Goal: Task Accomplishment & Management: Manage account settings

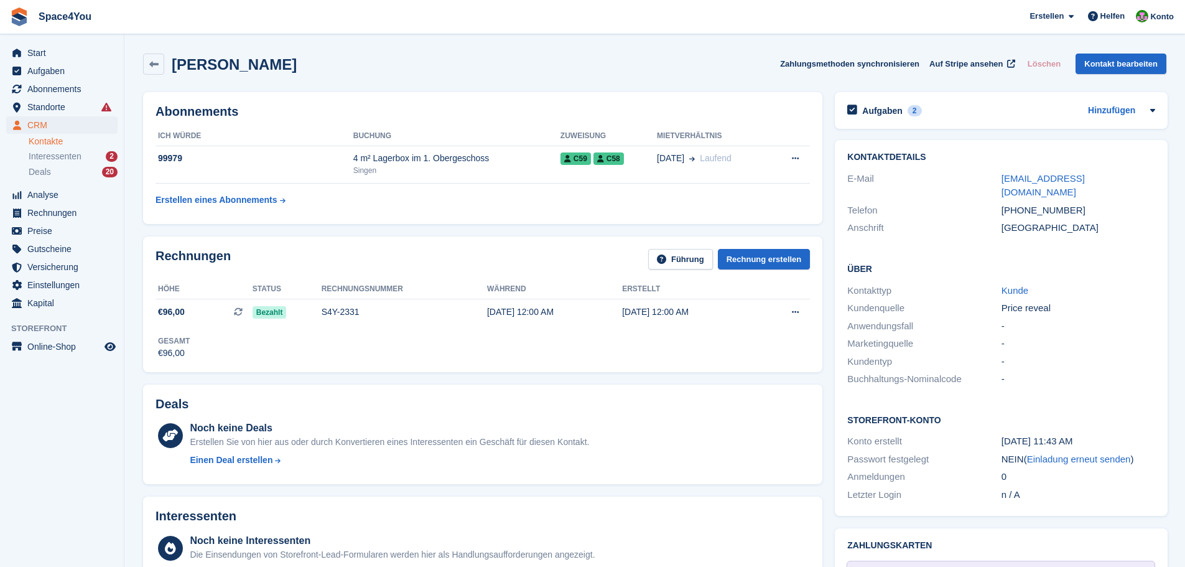
click at [388, 74] on div "Brenda Maureen Leuze Zahlungsmethoden synchronisieren Auf Stripe ansehen Lösche…" at bounding box center [654, 63] width 1023 height 21
click at [58, 86] on span "Abonnements" at bounding box center [64, 88] width 75 height 17
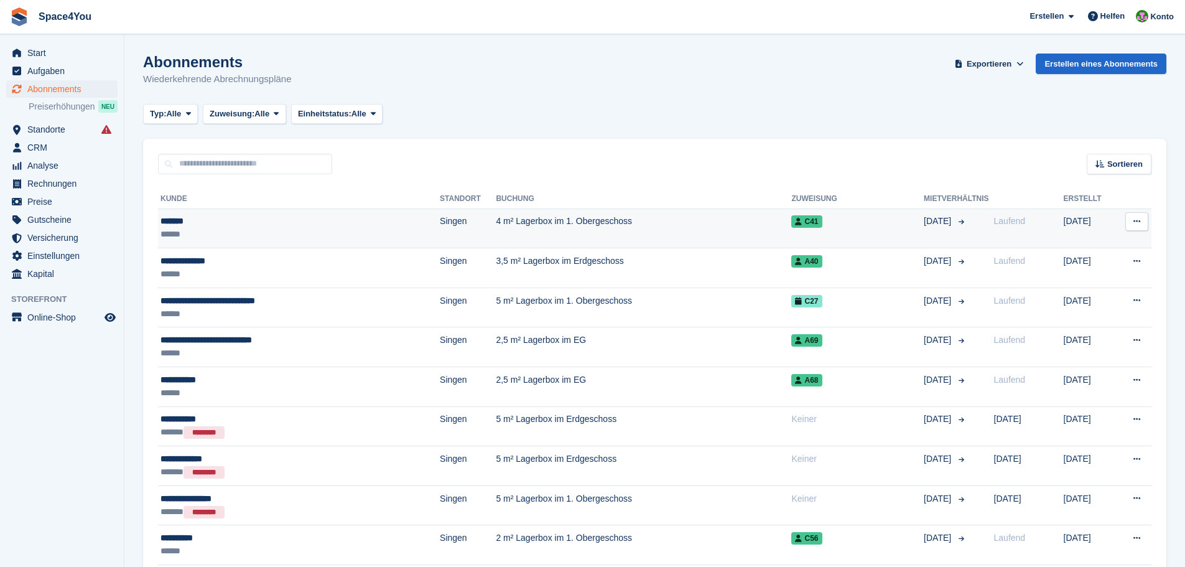
click at [181, 225] on div "*******" at bounding box center [261, 221] width 203 height 13
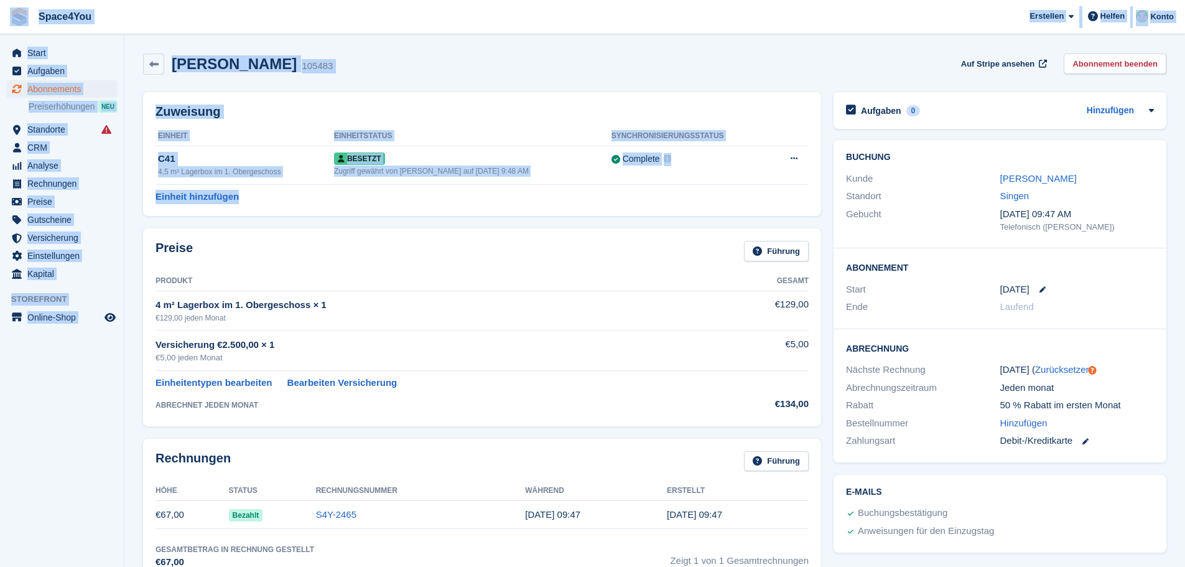
drag, startPoint x: 269, startPoint y: 195, endPoint x: 7, endPoint y: 17, distance: 316.0
click at [369, 83] on div "Yi Zeng 105483 Auf Stripe ansehen Abonnement beenden" at bounding box center [654, 66] width 1035 height 39
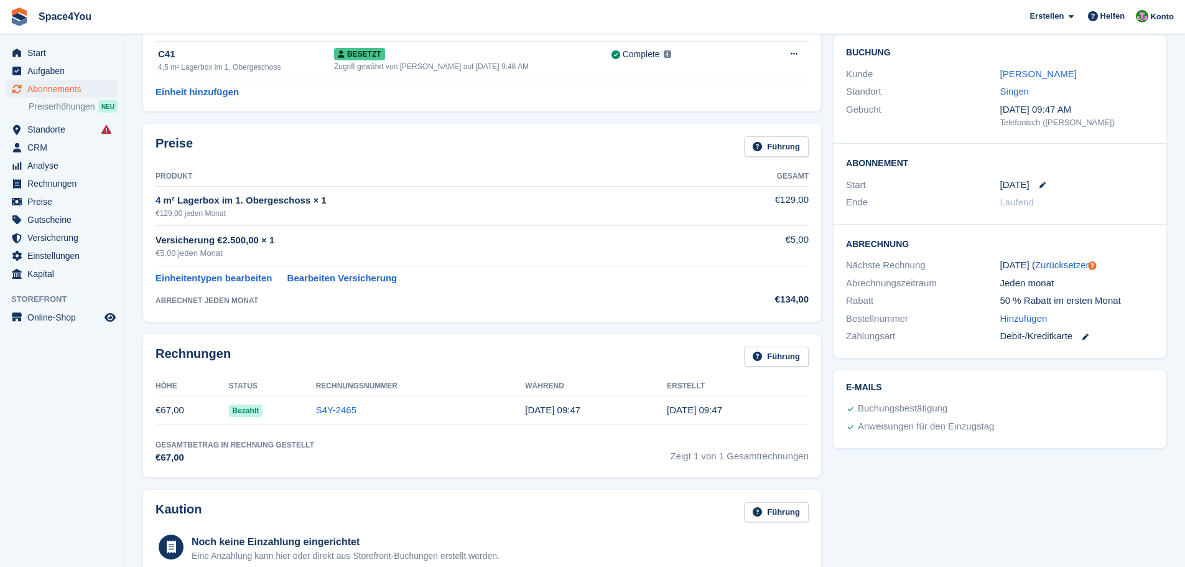
scroll to position [124, 0]
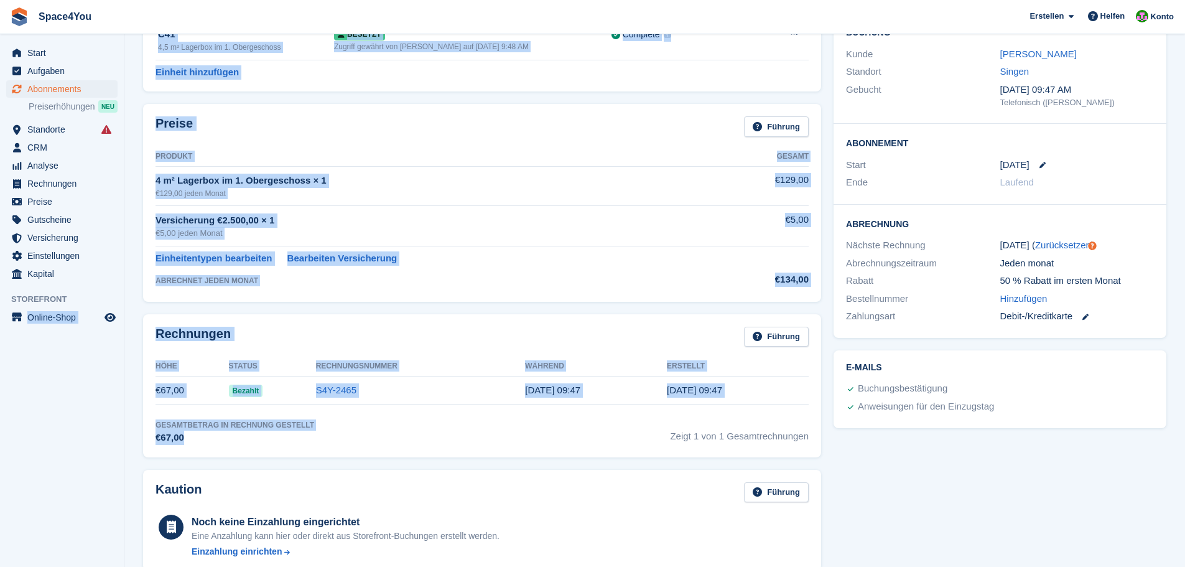
drag, startPoint x: 204, startPoint y: 435, endPoint x: 118, endPoint y: 301, distance: 159.2
click at [118, 301] on div "Start Aufgaben Abonnements Abonnements Abonnements Preiserhöhungen NEU Preiserh…" at bounding box center [592, 467] width 1185 height 1182
click at [115, 469] on aside "Start Aufgaben Abonnements Abonnements Abonnements Preiserhöhungen NEU Preiserh…" at bounding box center [62, 286] width 124 height 504
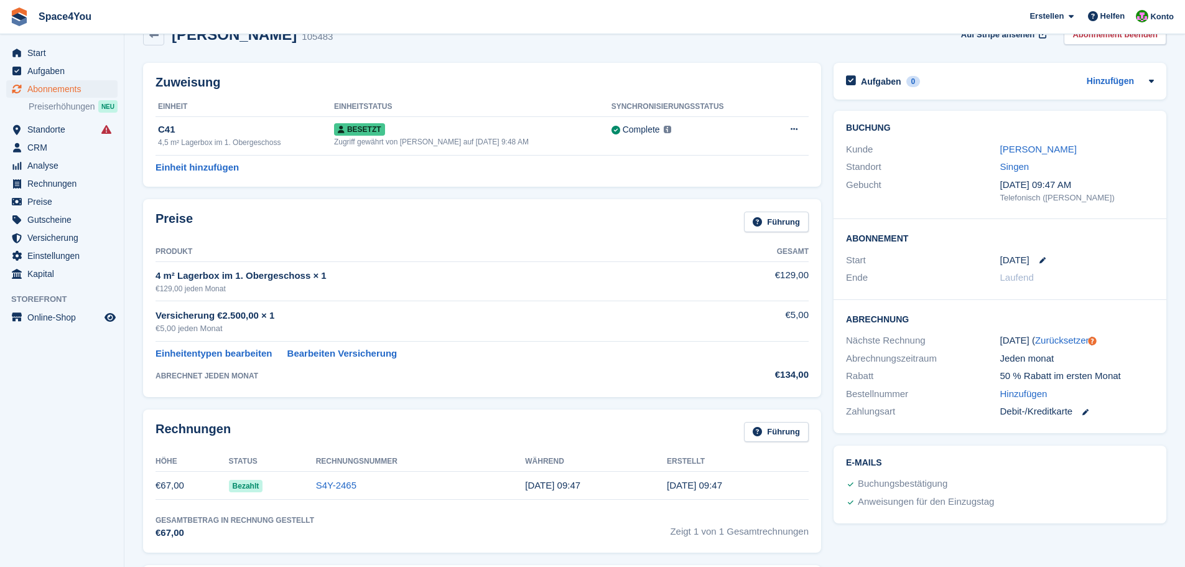
scroll to position [0, 0]
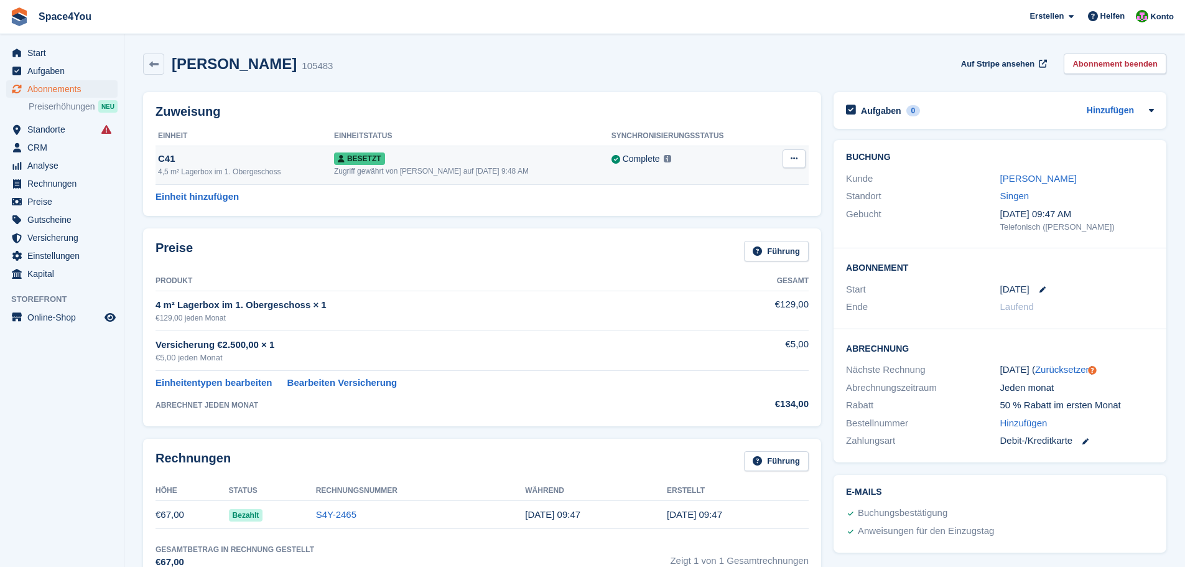
click at [475, 167] on div "Zugriff gewährt von [PERSON_NAME] auf [DATE] 9:48 AM" at bounding box center [472, 170] width 277 height 11
click at [1020, 178] on link "Yi Zeng" at bounding box center [1038, 178] width 76 height 11
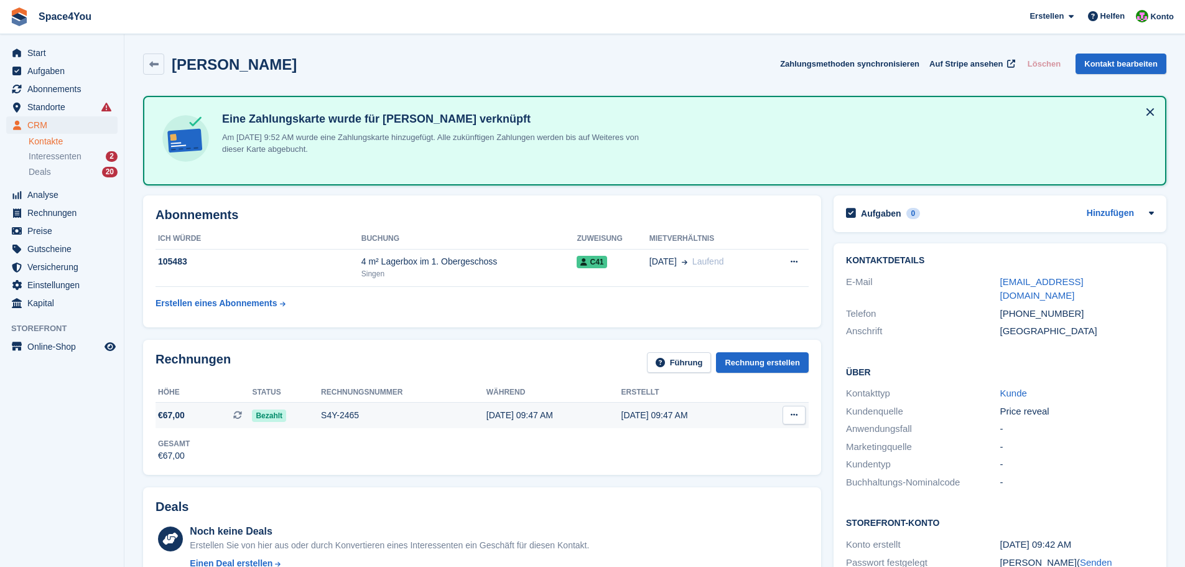
click at [320, 415] on div "Bezahlt" at bounding box center [286, 415] width 69 height 13
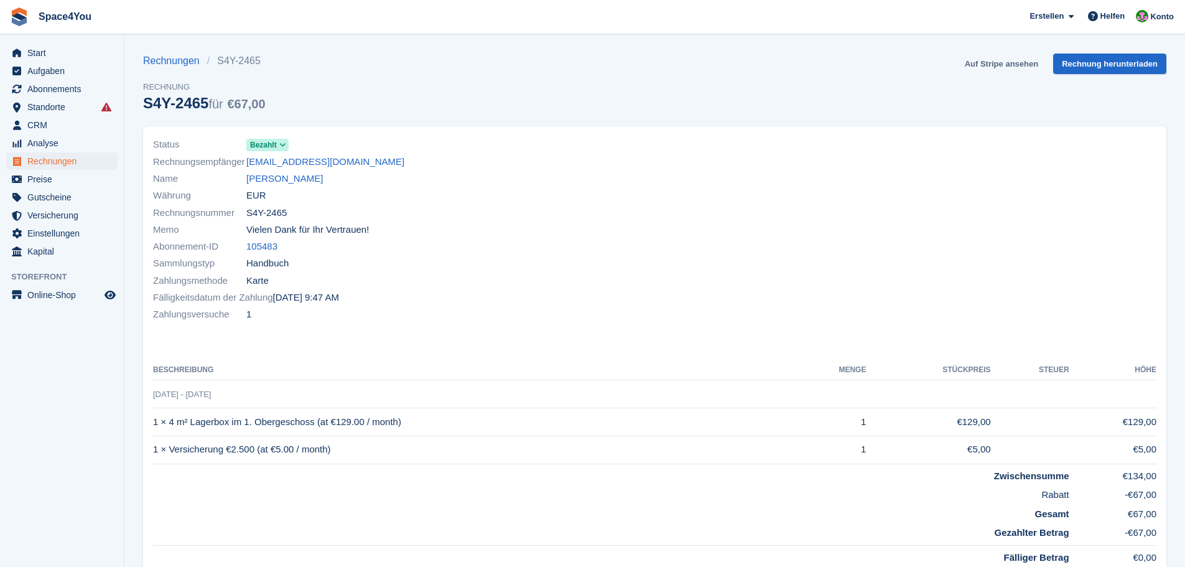
click at [1014, 68] on link "Auf Stripe ansehen" at bounding box center [1001, 63] width 83 height 21
click at [254, 182] on link "[PERSON_NAME]" at bounding box center [284, 179] width 76 height 14
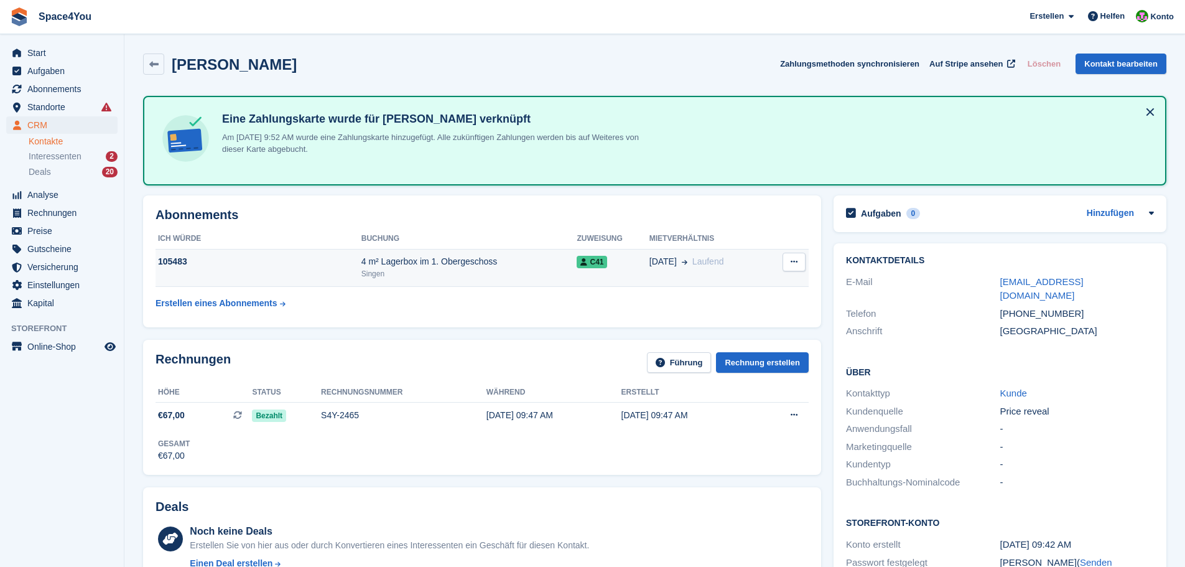
click at [628, 280] on td "C41" at bounding box center [613, 268] width 72 height 38
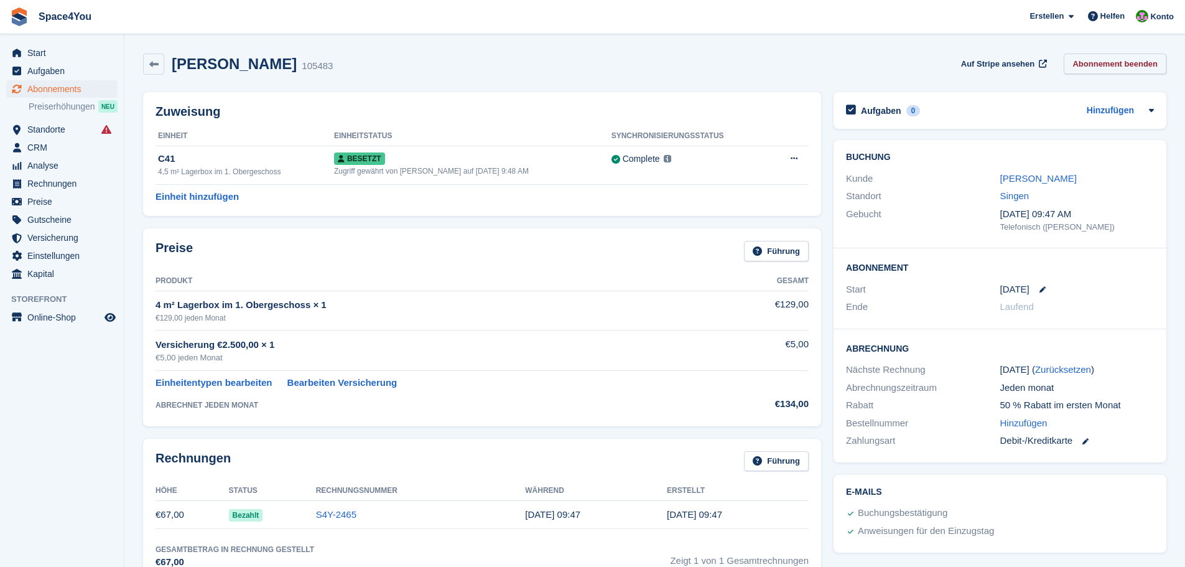
click at [1111, 63] on link "Abonnement beenden" at bounding box center [1114, 63] width 103 height 21
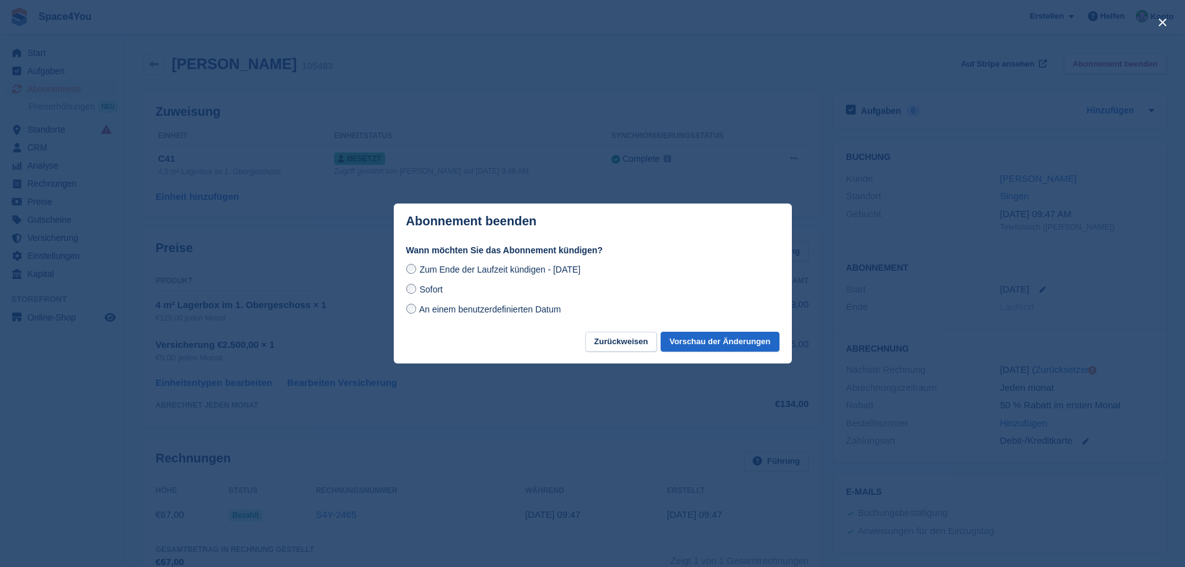
click at [416, 288] on label "Sofort" at bounding box center [424, 288] width 37 height 13
click at [746, 350] on button "Vorschau der Änderungen" at bounding box center [719, 341] width 118 height 21
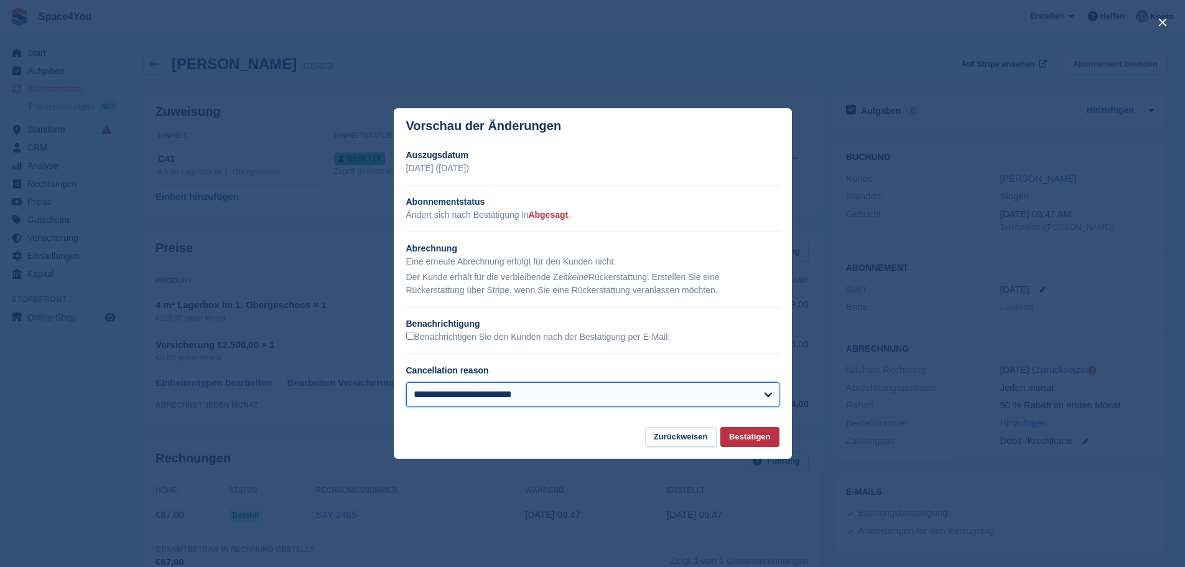
click at [478, 391] on select "**********" at bounding box center [592, 394] width 373 height 25
select select "*******"
click at [406, 382] on select "**********" at bounding box center [592, 394] width 373 height 25
click at [745, 442] on button "Bestätigen" at bounding box center [749, 437] width 58 height 21
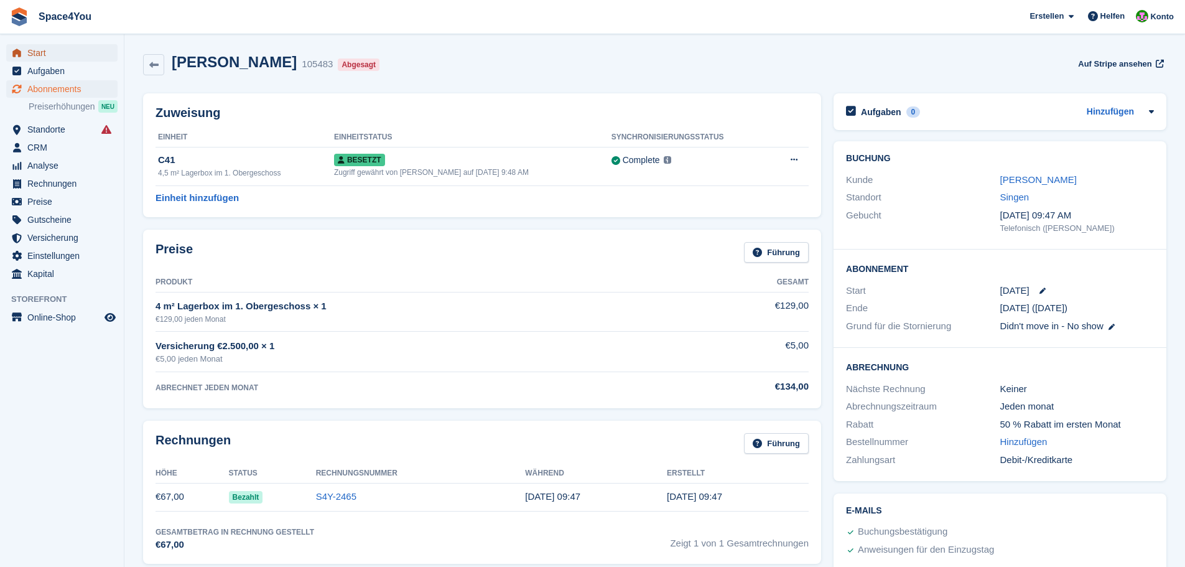
click at [40, 52] on span "Start" at bounding box center [64, 52] width 75 height 17
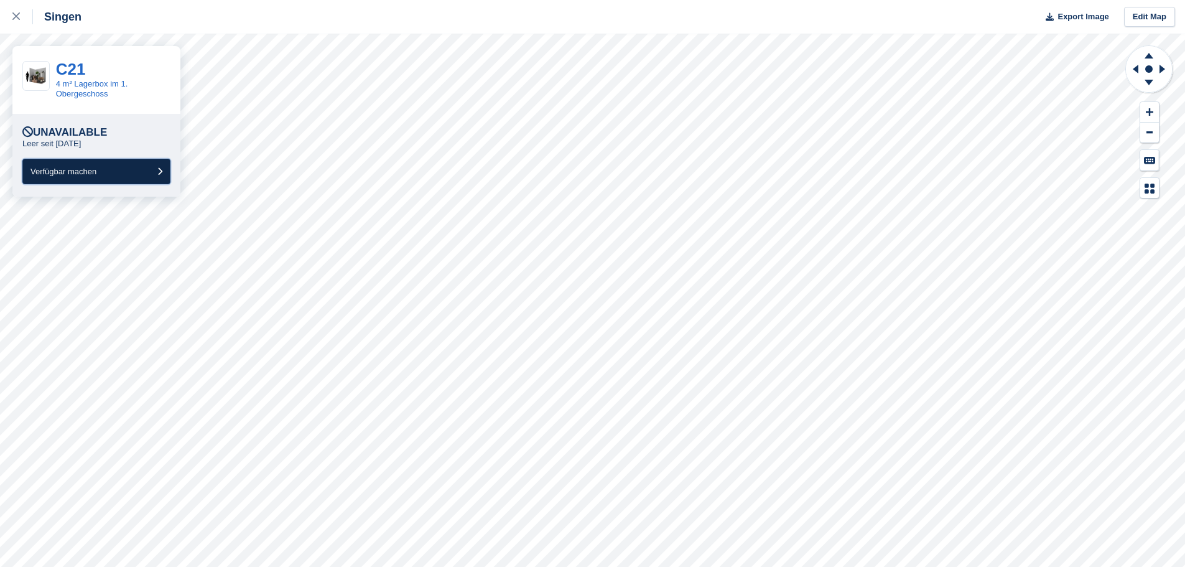
click at [93, 172] on span "Verfügbar machen" at bounding box center [63, 171] width 66 height 9
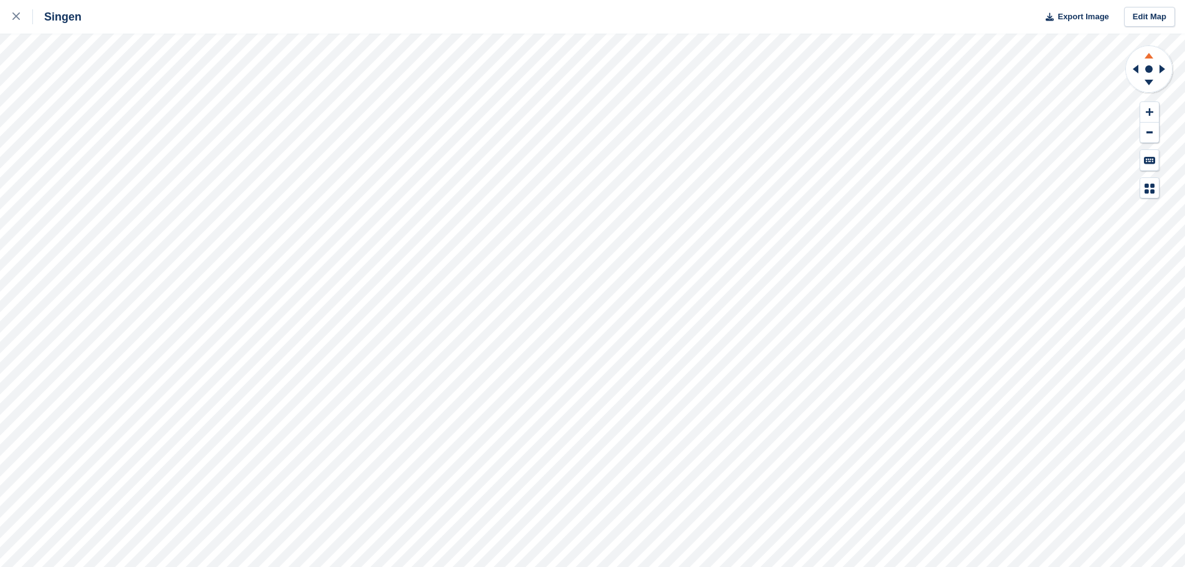
click at [1144, 55] on icon at bounding box center [1149, 54] width 32 height 16
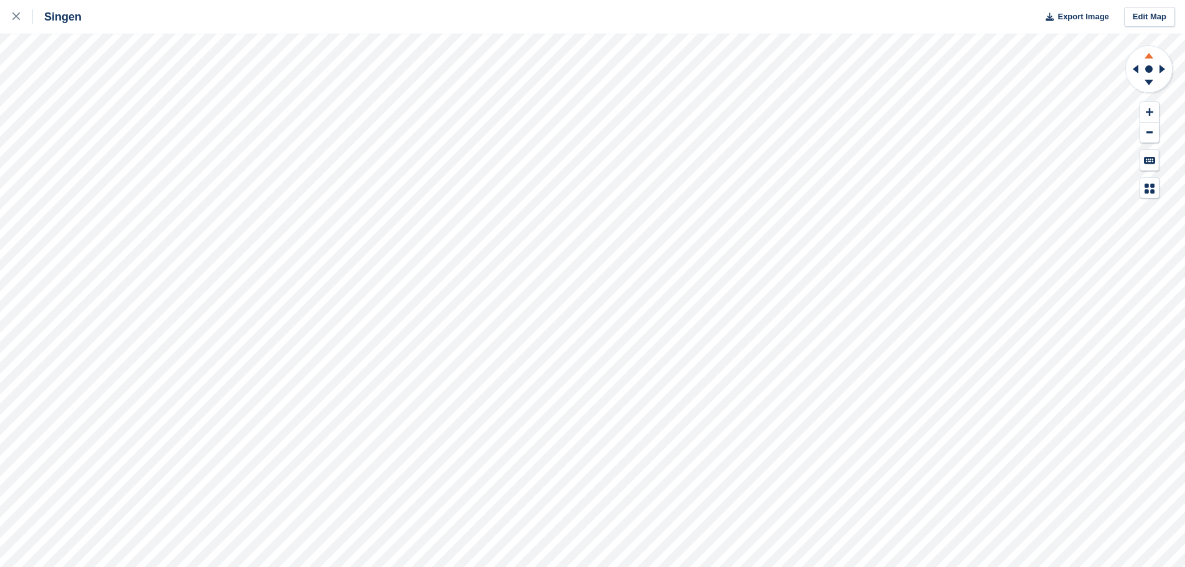
click at [1144, 55] on icon at bounding box center [1149, 54] width 32 height 16
click at [1162, 67] on icon at bounding box center [1164, 69] width 16 height 32
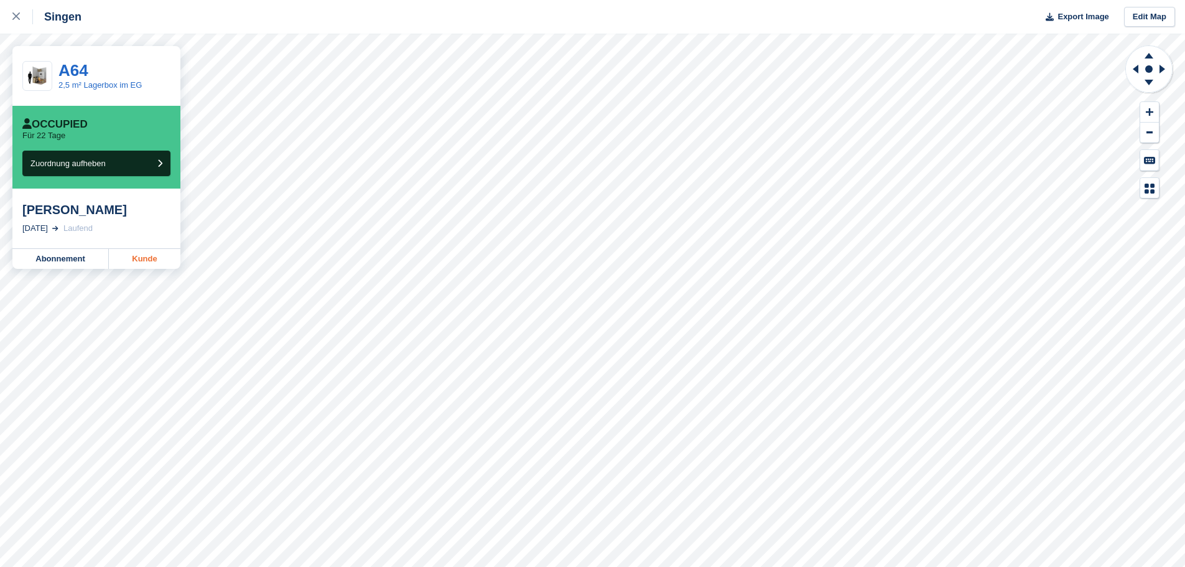
click at [146, 260] on link "Kunde" at bounding box center [145, 259] width 72 height 20
click at [82, 71] on link "A75" at bounding box center [73, 70] width 30 height 19
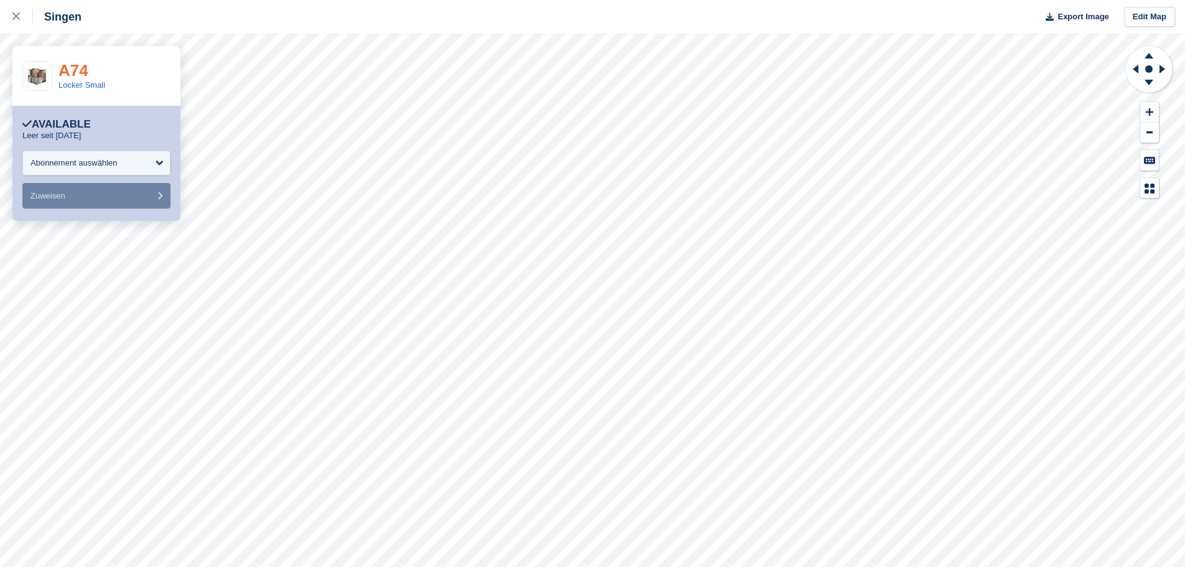
click at [77, 74] on link "A74" at bounding box center [73, 70] width 30 height 19
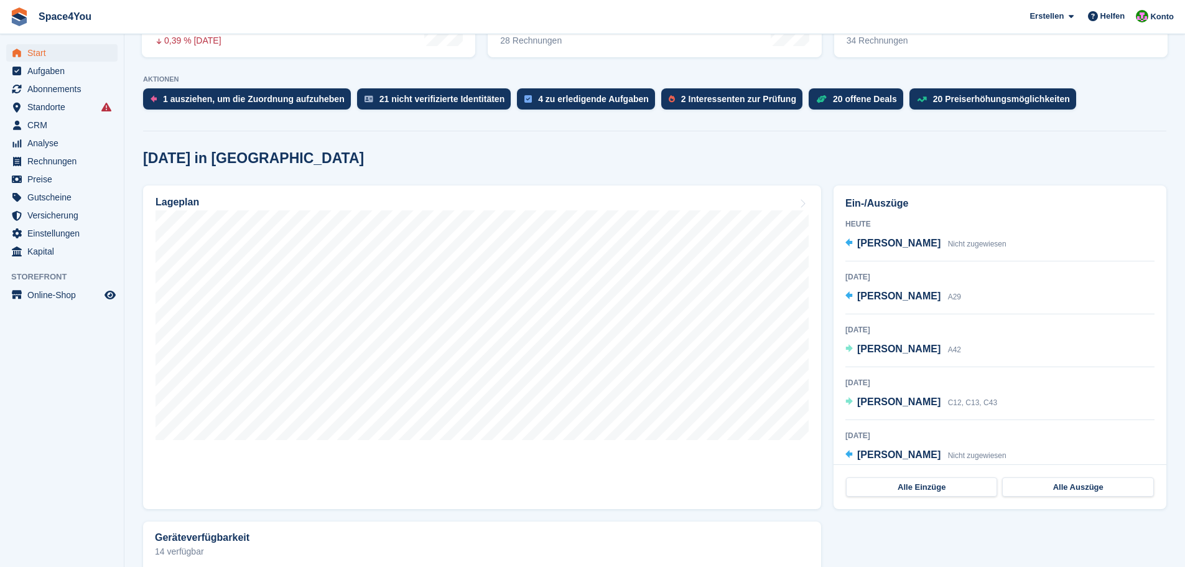
scroll to position [249, 0]
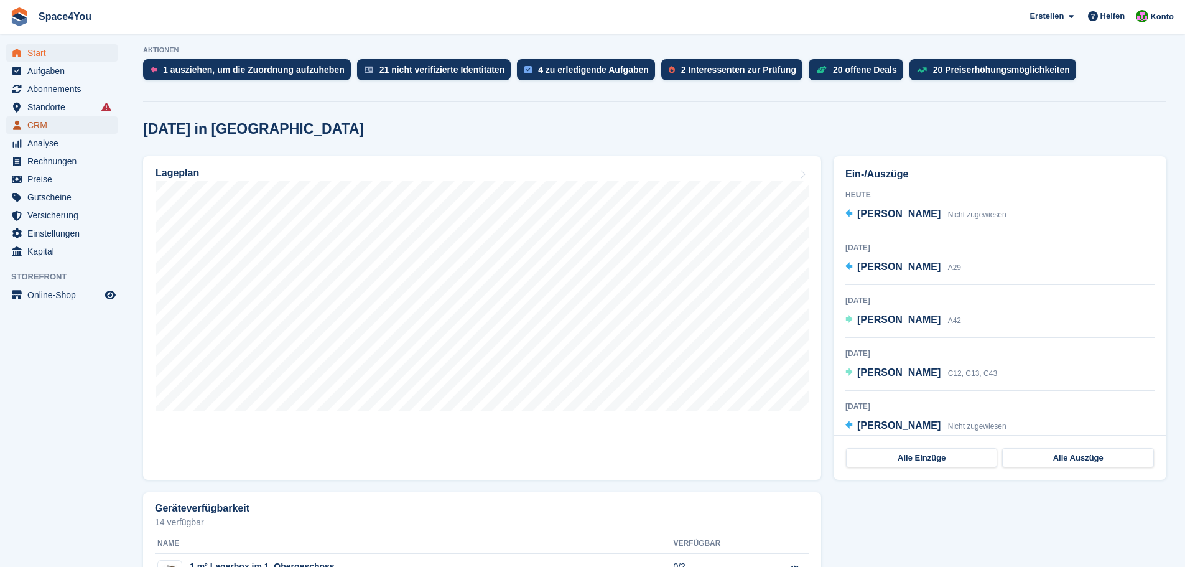
click at [46, 131] on span "CRM" at bounding box center [64, 124] width 75 height 17
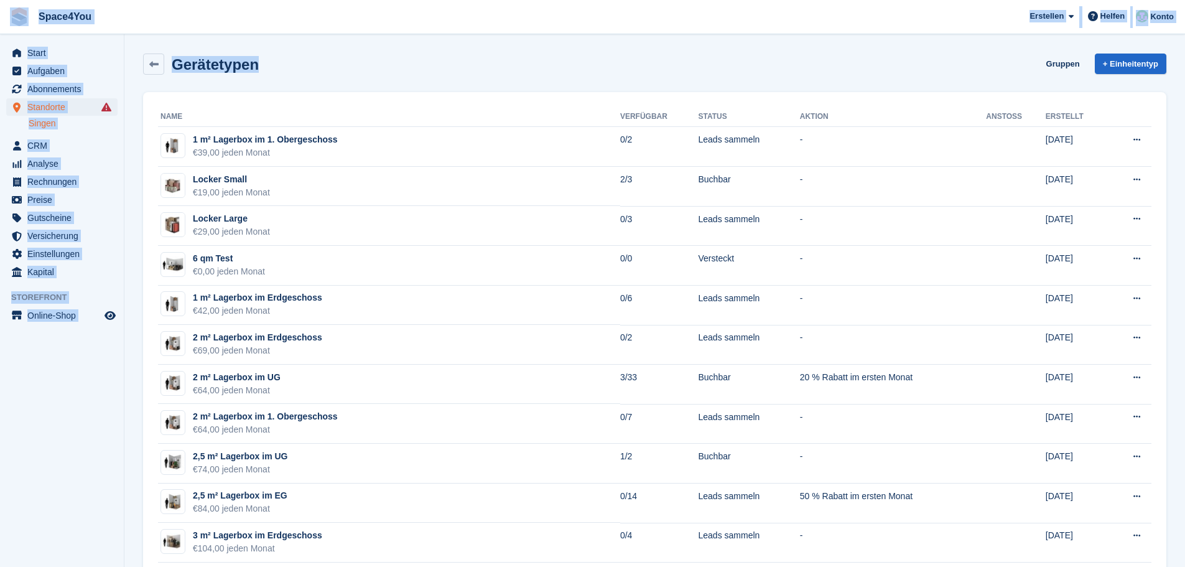
drag, startPoint x: 266, startPoint y: 63, endPoint x: 0, endPoint y: 27, distance: 268.1
click at [381, 58] on div "Gerätetypen Gruppen + Einheitentyp" at bounding box center [654, 63] width 1023 height 21
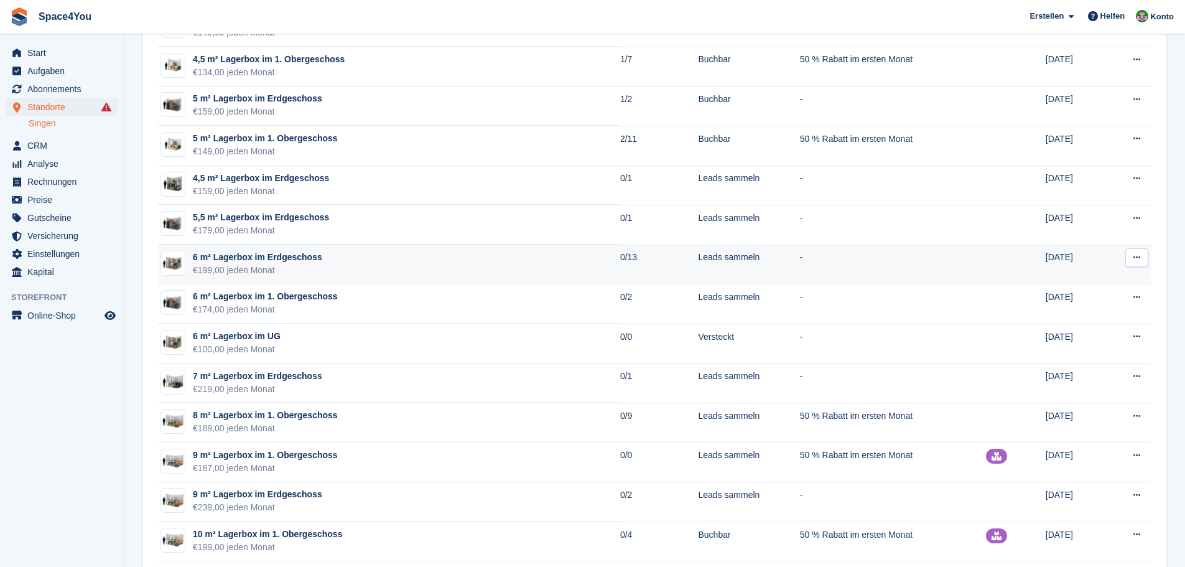
scroll to position [684, 0]
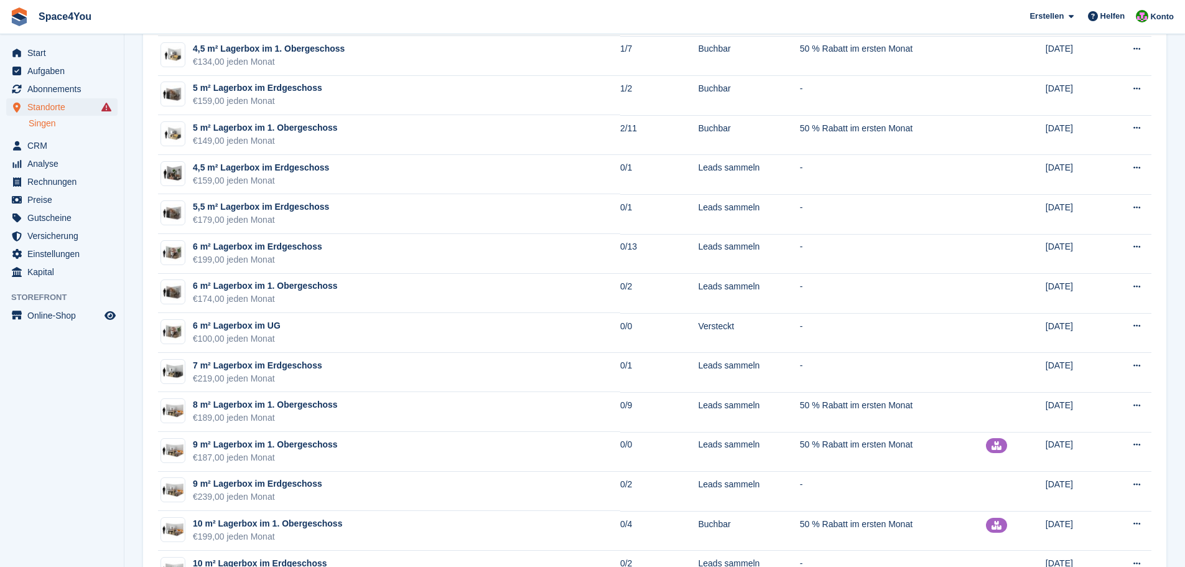
drag, startPoint x: 285, startPoint y: 262, endPoint x: 147, endPoint y: 259, distance: 137.5
click at [147, 259] on div "Name Verfügbar Status Aktion Anstoß Erstellt 1 m² Lagerbox im 1. Obergeschoss €…" at bounding box center [654, 340] width 1023 height 1864
click at [146, 259] on div "Name Verfügbar Status Aktion Anstoß Erstellt 1 m² Lagerbox im 1. Obergeschoss €…" at bounding box center [654, 340] width 1023 height 1864
drag, startPoint x: 153, startPoint y: 246, endPoint x: 327, endPoint y: 254, distance: 174.4
click at [327, 254] on div "Name Verfügbar Status Aktion Anstoß Erstellt 1 m² Lagerbox im 1. Obergeschoss €…" at bounding box center [654, 340] width 1023 height 1864
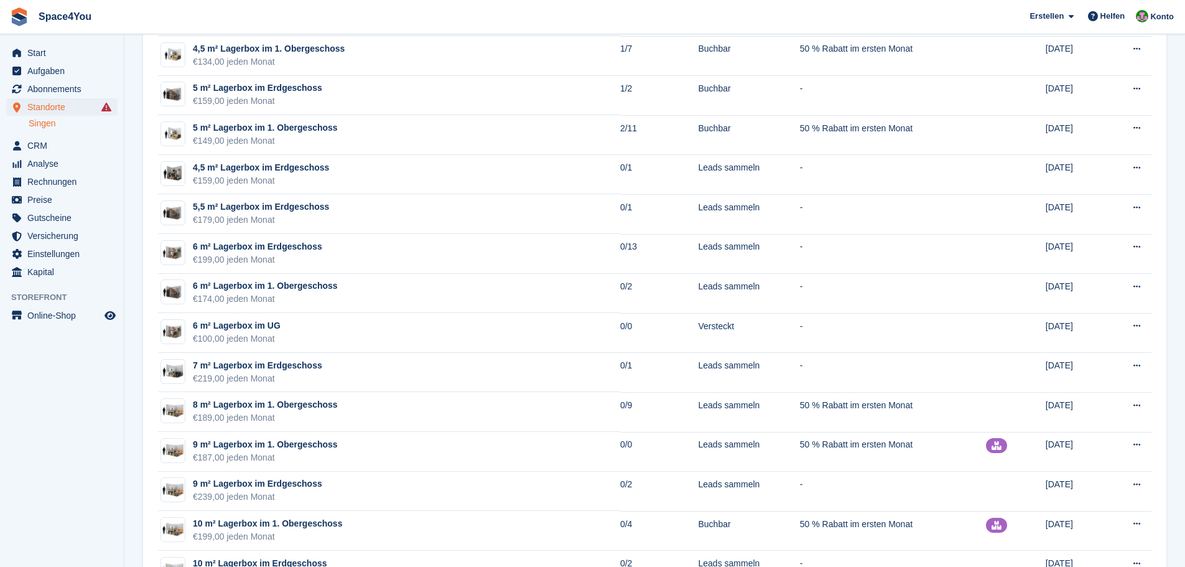
click at [147, 266] on div "Name Verfügbar Status Aktion Anstoß Erstellt 1 m² Lagerbox im 1. Obergeschoss €…" at bounding box center [654, 340] width 1023 height 1864
drag, startPoint x: 152, startPoint y: 244, endPoint x: 285, endPoint y: 263, distance: 135.1
click at [285, 263] on div "Name Verfügbar Status Aktion Anstoß Erstellt 1 m² Lagerbox im 1. Obergeschoss €…" at bounding box center [654, 340] width 1023 height 1864
click at [141, 255] on section "Gerätetypen Gruppen + Einheitentyp Name Verfügbar Status Aktion Anstoß Erstellt…" at bounding box center [654, 303] width 1060 height 1975
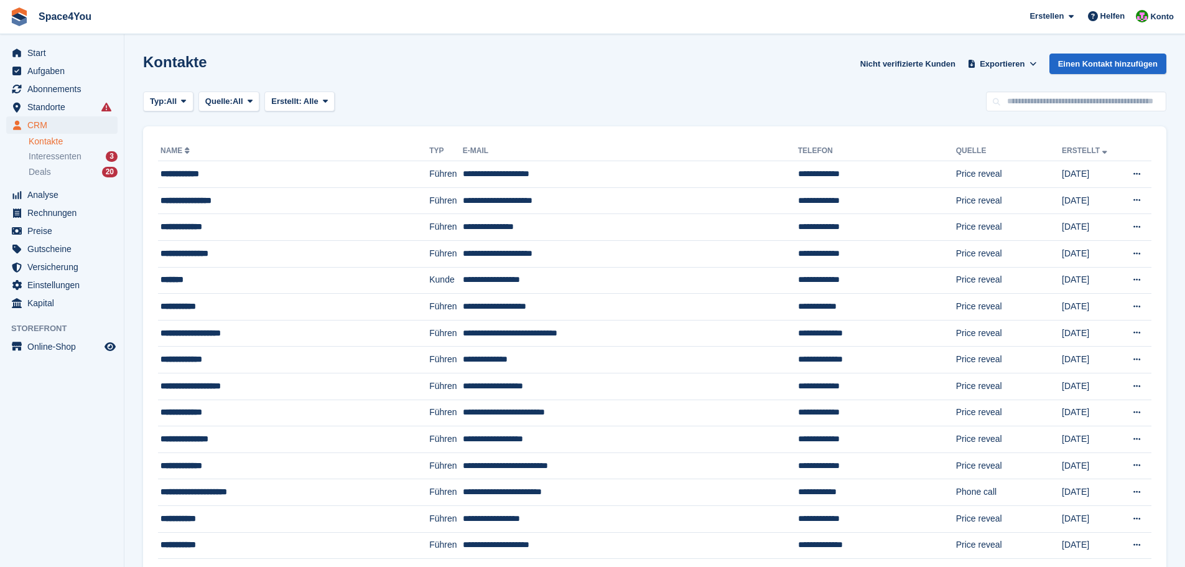
click at [61, 144] on link "Kontakte" at bounding box center [73, 142] width 89 height 12
click at [76, 157] on span "Interessenten" at bounding box center [55, 157] width 53 height 12
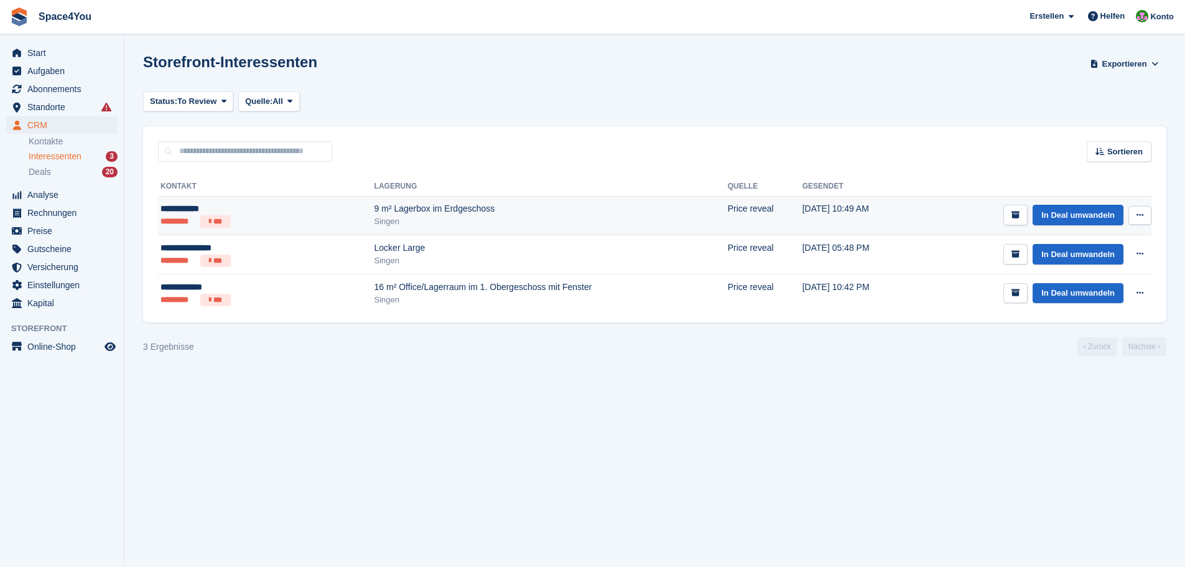
click at [911, 209] on td "In Deal umwandeln Kontakt anzeigen Kontakt bearbeiten Interessenten löschen" at bounding box center [1031, 215] width 240 height 39
click at [374, 216] on div "Singen" at bounding box center [550, 221] width 353 height 12
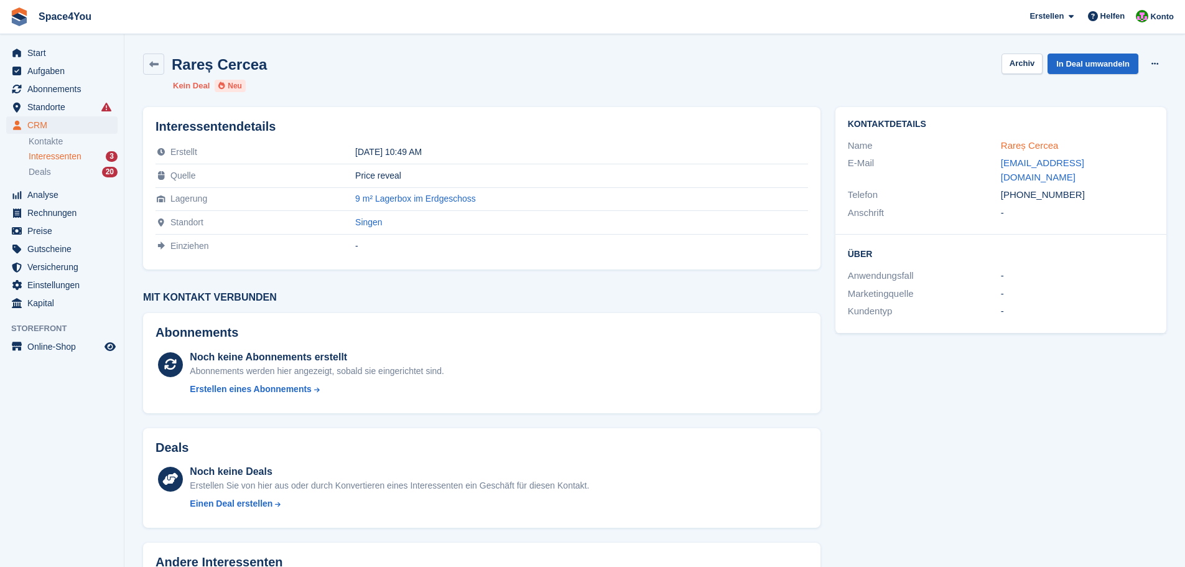
click at [1005, 144] on link "Rareș Cercea" at bounding box center [1030, 145] width 58 height 11
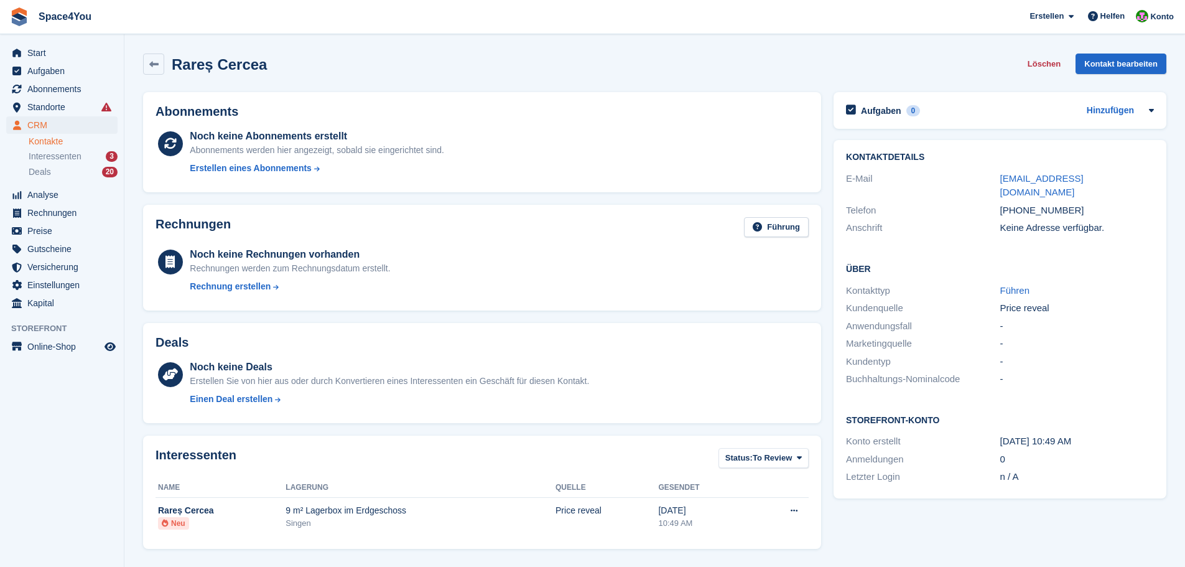
scroll to position [225, 0]
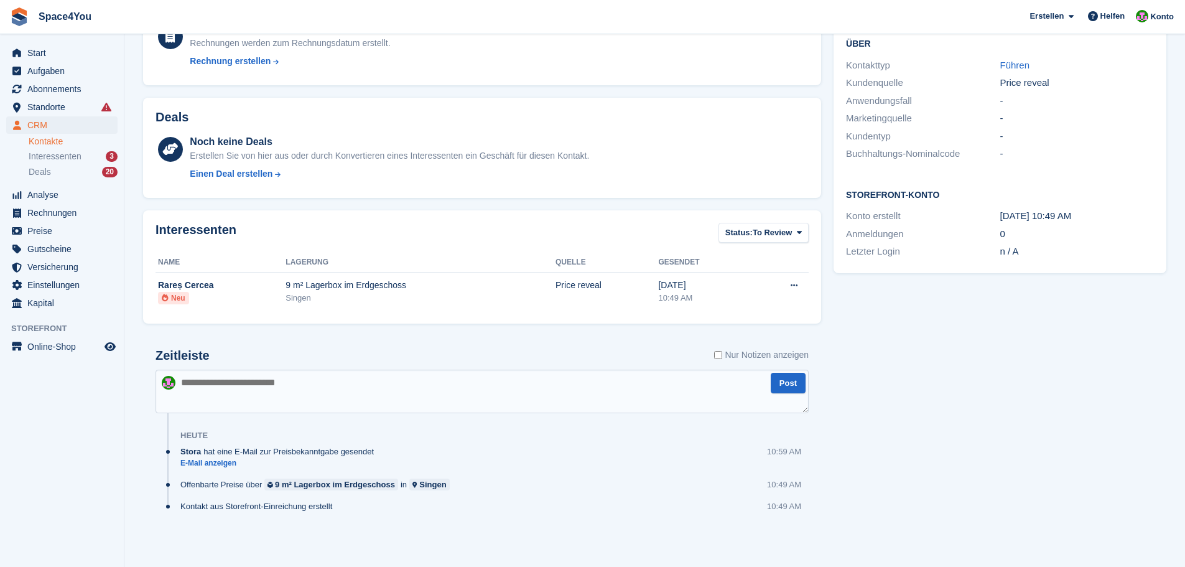
click at [295, 392] on textarea at bounding box center [481, 391] width 653 height 44
type textarea "**********"
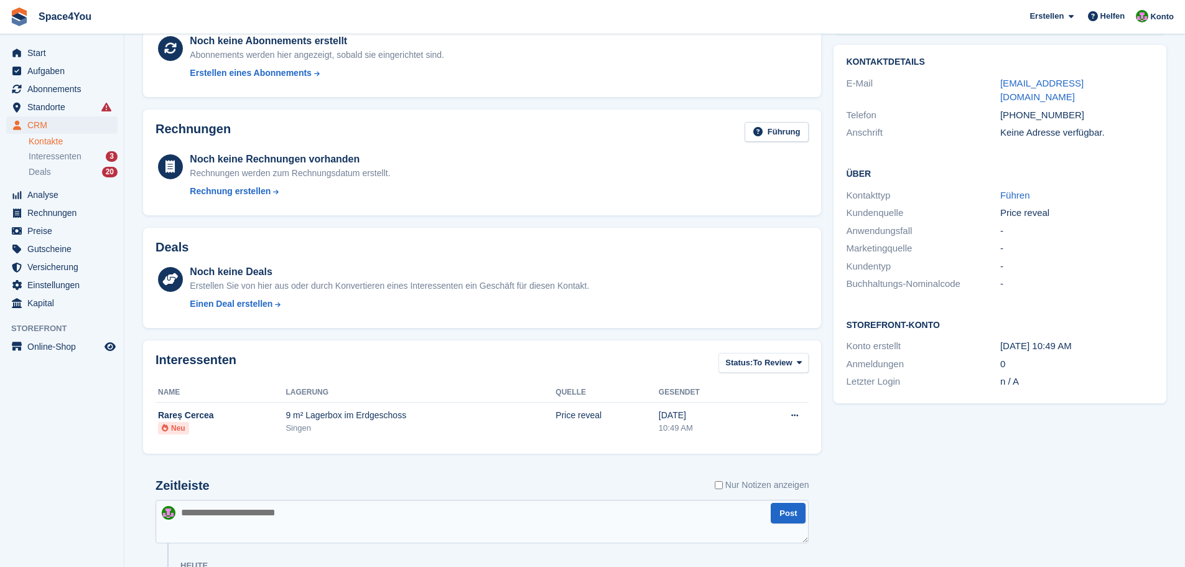
scroll to position [0, 0]
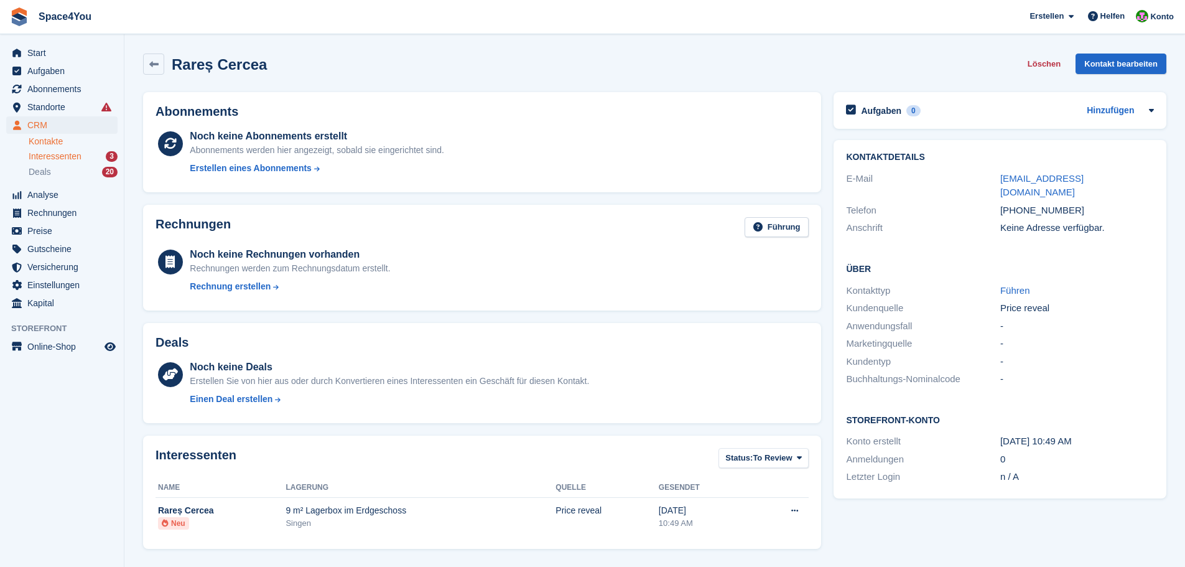
click at [74, 155] on span "Interessenten" at bounding box center [55, 157] width 53 height 12
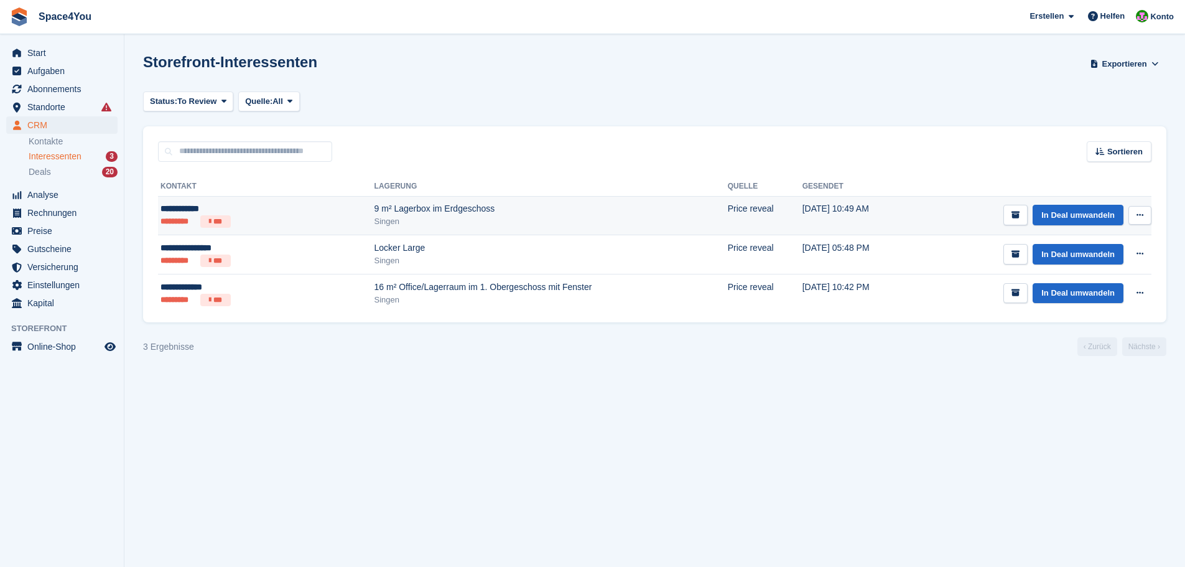
click at [1140, 210] on button at bounding box center [1139, 215] width 23 height 19
click at [1099, 278] on p "Interessenten löschen" at bounding box center [1091, 282] width 108 height 16
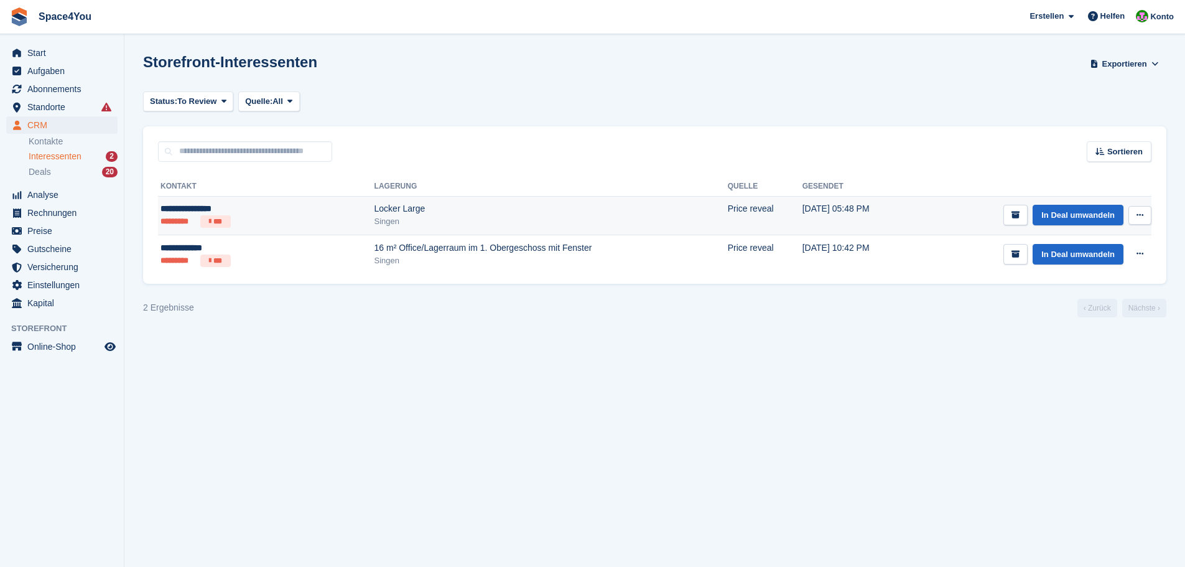
click at [204, 205] on div "**********" at bounding box center [225, 208] width 131 height 13
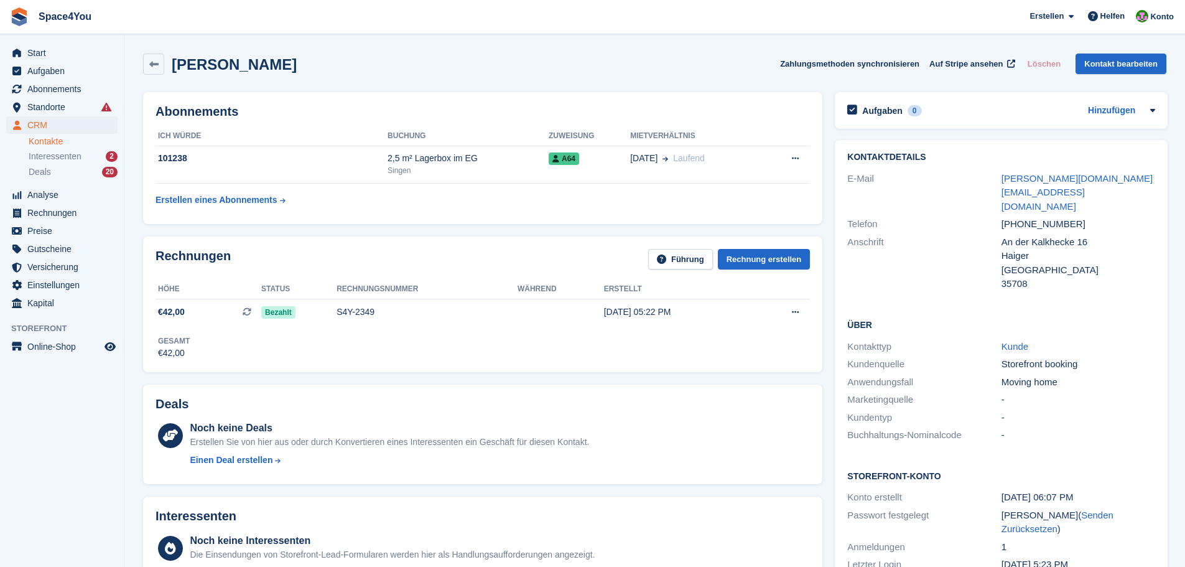
drag, startPoint x: 271, startPoint y: 70, endPoint x: 6, endPoint y: 9, distance: 272.0
click at [325, 61] on div "[PERSON_NAME] Zahlungsmethoden synchronisieren Auf Stripe ansehen Löschen Konta…" at bounding box center [654, 63] width 1023 height 21
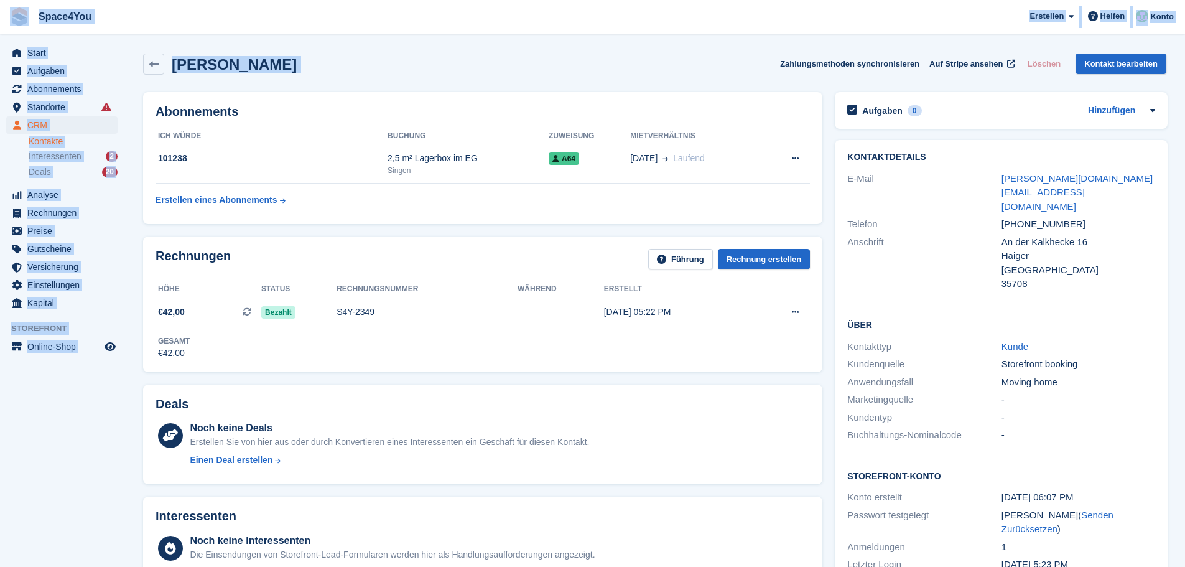
drag, startPoint x: 325, startPoint y: 61, endPoint x: 6, endPoint y: 24, distance: 321.2
click at [378, 65] on div "Patrick Landis Zahlungsmethoden synchronisieren Auf Stripe ansehen Löschen Kont…" at bounding box center [654, 63] width 1023 height 21
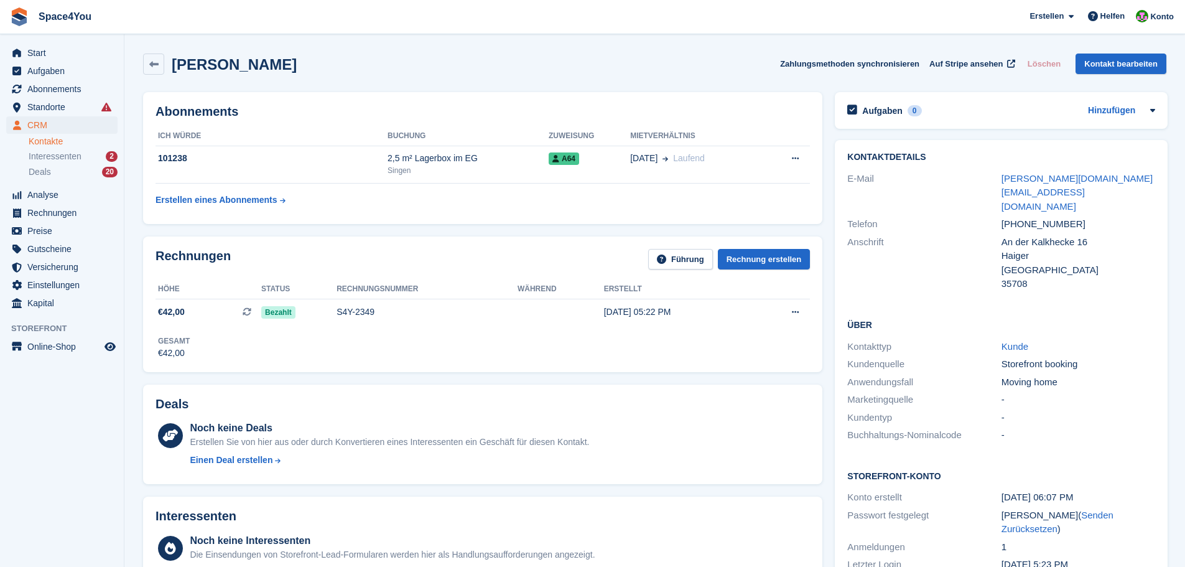
drag, startPoint x: 289, startPoint y: 74, endPoint x: 7, endPoint y: 18, distance: 287.8
click at [320, 53] on div "Patrick Landis Zahlungsmethoden synchronisieren Auf Stripe ansehen Löschen Kont…" at bounding box center [654, 63] width 1023 height 21
drag, startPoint x: 264, startPoint y: 73, endPoint x: 16, endPoint y: 24, distance: 253.6
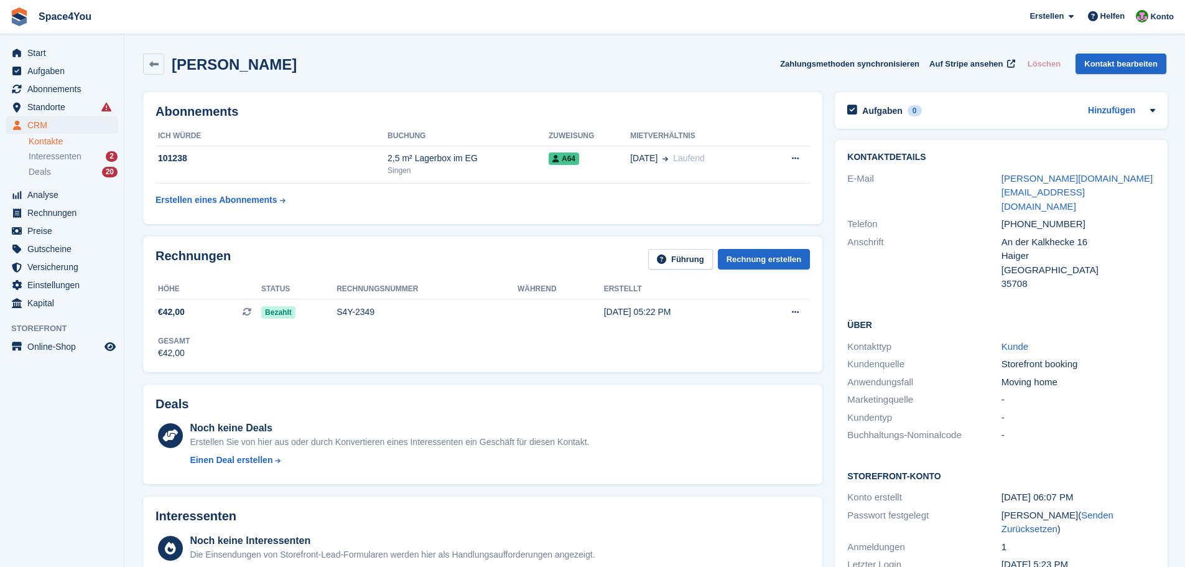
click at [381, 60] on div "Patrick Landis Zahlungsmethoden synchronisieren Auf Stripe ansehen Löschen Kont…" at bounding box center [654, 63] width 1023 height 21
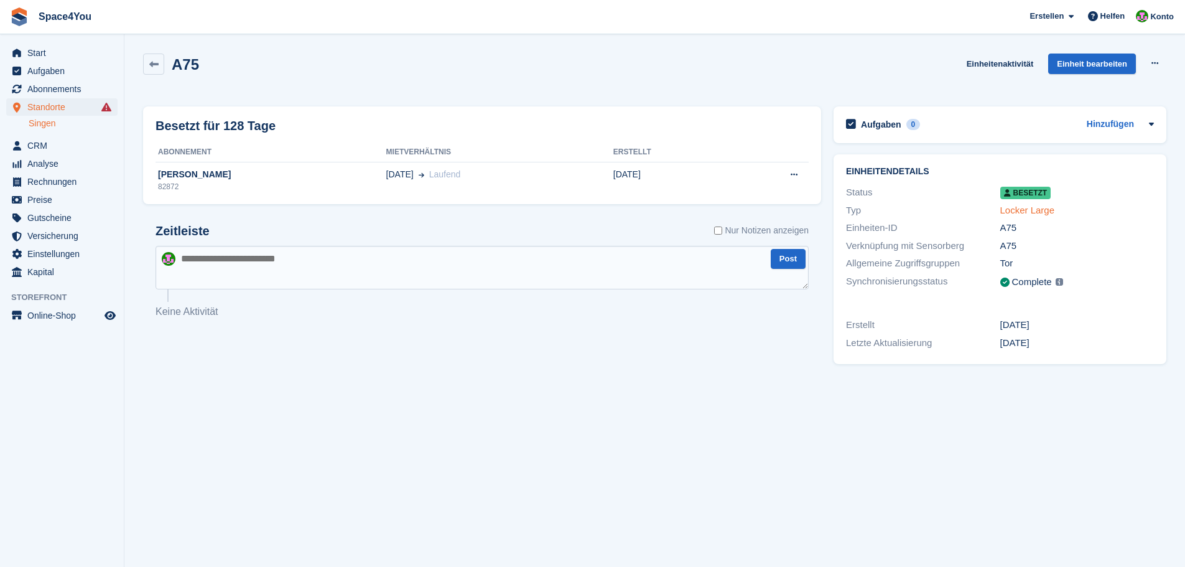
click at [1018, 213] on link "Locker Large" at bounding box center [1027, 210] width 55 height 11
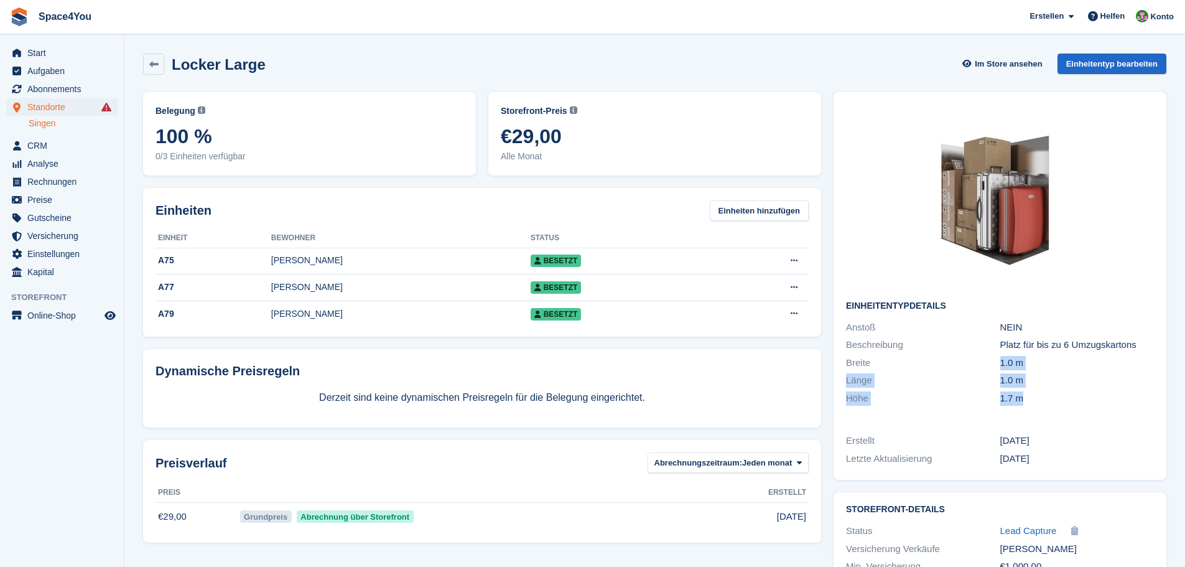
drag, startPoint x: 986, startPoint y: 365, endPoint x: 1034, endPoint y: 414, distance: 68.2
click at [1034, 414] on div "Einheitentypdetails Anstoß NEIN Beschreibung Platz für bis zu 6 Umzugskartons B…" at bounding box center [999, 255] width 333 height 327
click at [949, 419] on div "Erstellt [DATE] Letzte Aktualisierung [DATE]" at bounding box center [999, 449] width 333 height 60
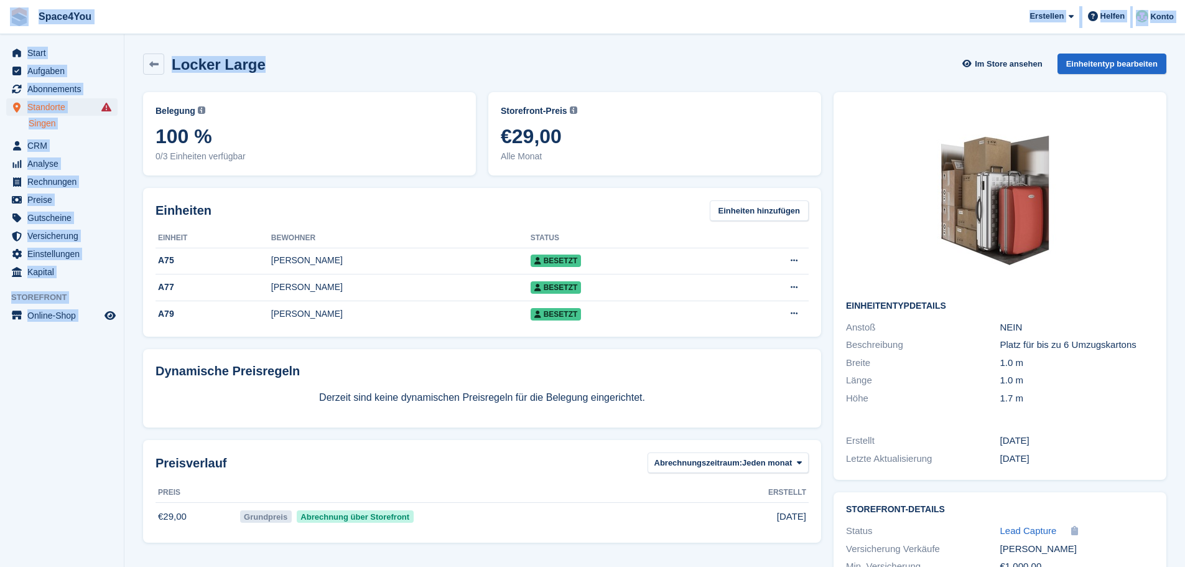
drag, startPoint x: 288, startPoint y: 64, endPoint x: 0, endPoint y: 19, distance: 291.5
click at [0, 19] on div "Space4You Erstellen Abonnement Rechnung Kontakt Deal Rabatt Seite Helfen Chat-S…" at bounding box center [592, 328] width 1185 height 657
click at [244, 8] on span "Space4You Erstellen Abonnement Rechnung Kontakt Deal Rabatt Seite Helfen Chat-S…" at bounding box center [592, 17] width 1185 height 34
drag, startPoint x: 262, startPoint y: 70, endPoint x: 18, endPoint y: 19, distance: 248.9
click at [18, 19] on div "Space4You Erstellen Abonnement Rechnung Kontakt Deal Rabatt Seite Helfen Chat-S…" at bounding box center [592, 328] width 1185 height 657
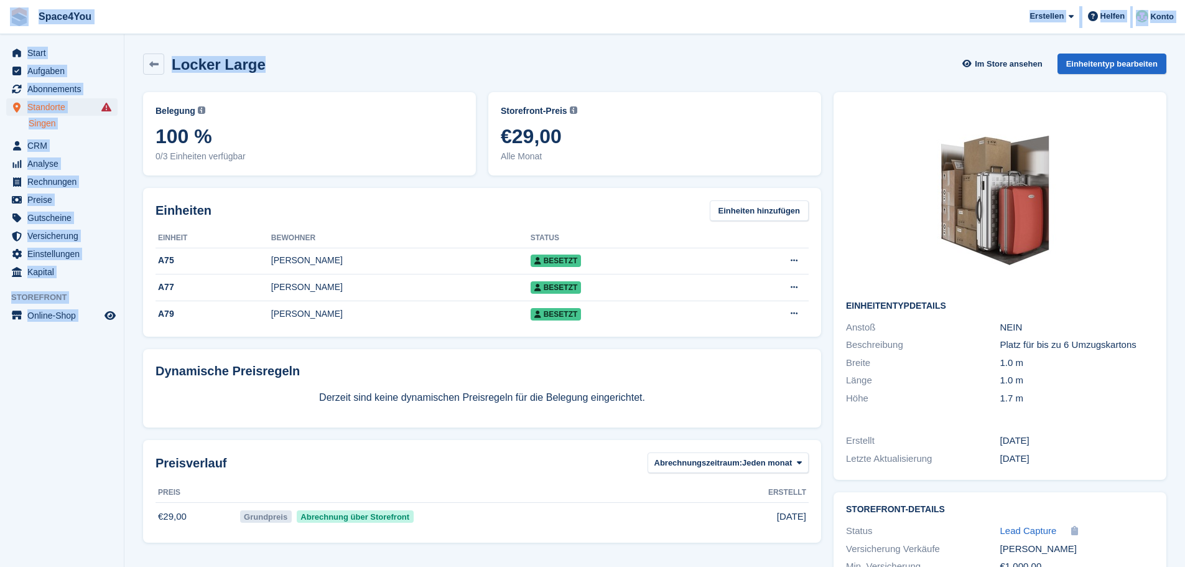
click at [215, 32] on span "Space4You Erstellen Abonnement Rechnung Kontakt Deal Rabatt Seite Helfen Chat-S…" at bounding box center [592, 17] width 1185 height 34
drag, startPoint x: 256, startPoint y: 67, endPoint x: 16, endPoint y: 9, distance: 247.7
click at [16, 9] on div "Space4You Erstellen Abonnement Rechnung Kontakt Deal Rabatt Seite Helfen Chat-S…" at bounding box center [592, 328] width 1185 height 657
click at [211, 32] on span "Space4You Erstellen Abonnement Rechnung Kontakt Deal Rabatt Seite Helfen Chat-S…" at bounding box center [592, 17] width 1185 height 34
drag, startPoint x: 262, startPoint y: 66, endPoint x: 11, endPoint y: 15, distance: 256.4
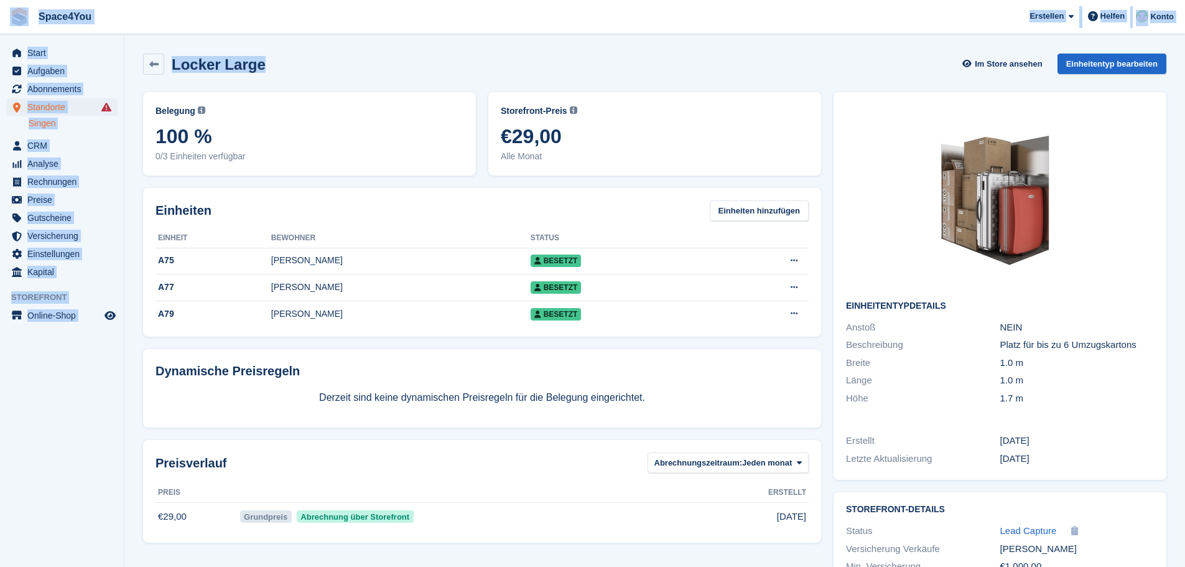
click at [11, 15] on div "Space4You Erstellen Abonnement Rechnung Kontakt Deal Rabatt Seite Helfen Chat-S…" at bounding box center [592, 328] width 1185 height 657
click at [220, 32] on span "Space4You Erstellen Abonnement Rechnung Kontakt Deal Rabatt Seite Helfen Chat-S…" at bounding box center [592, 17] width 1185 height 34
drag, startPoint x: 270, startPoint y: 71, endPoint x: 14, endPoint y: 8, distance: 263.8
click at [14, 8] on div "Space4You Erstellen Abonnement Rechnung Kontakt Deal Rabatt Seite Helfen Chat-S…" at bounding box center [592, 328] width 1185 height 657
click at [300, 75] on div "Locker Large Im Store ansehen Einheitentyp bearbeiten" at bounding box center [654, 66] width 1035 height 39
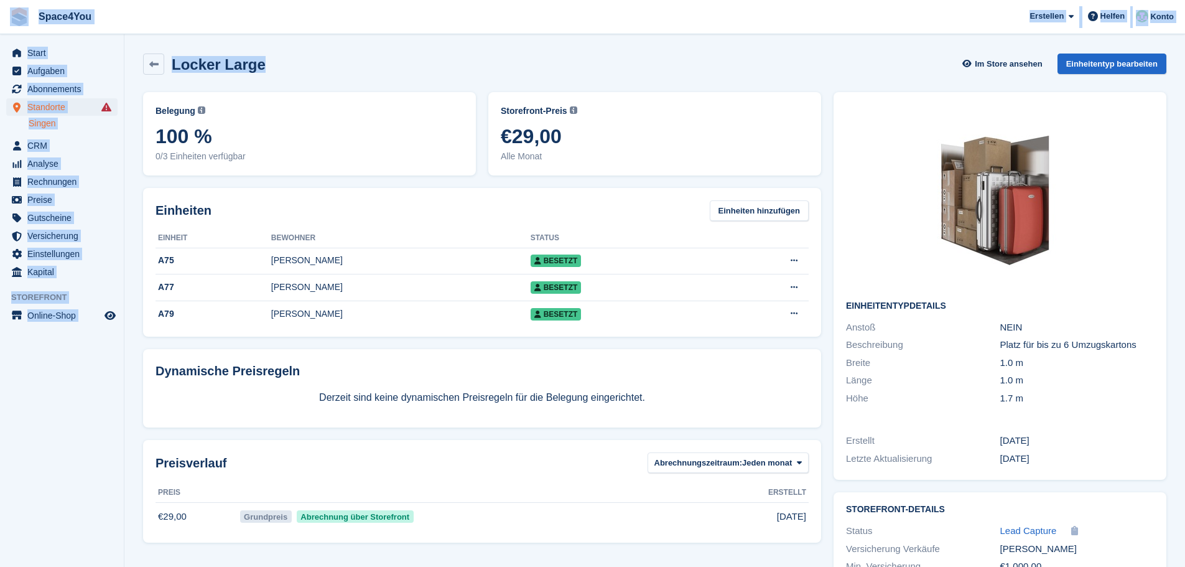
drag, startPoint x: 300, startPoint y: 75, endPoint x: 2, endPoint y: 23, distance: 302.3
click at [2, 23] on div "Space4You Erstellen Abonnement Rechnung Kontakt Deal Rabatt Seite Helfen Chat-S…" at bounding box center [592, 328] width 1185 height 657
click at [284, 61] on div "Locker Large Im Store ansehen Einheitentyp bearbeiten" at bounding box center [654, 63] width 1023 height 21
drag, startPoint x: 284, startPoint y: 61, endPoint x: 4, endPoint y: 20, distance: 283.5
click at [4, 20] on div "Space4You Erstellen Abonnement Rechnung Kontakt Deal Rabatt Seite Helfen Chat-S…" at bounding box center [592, 328] width 1185 height 657
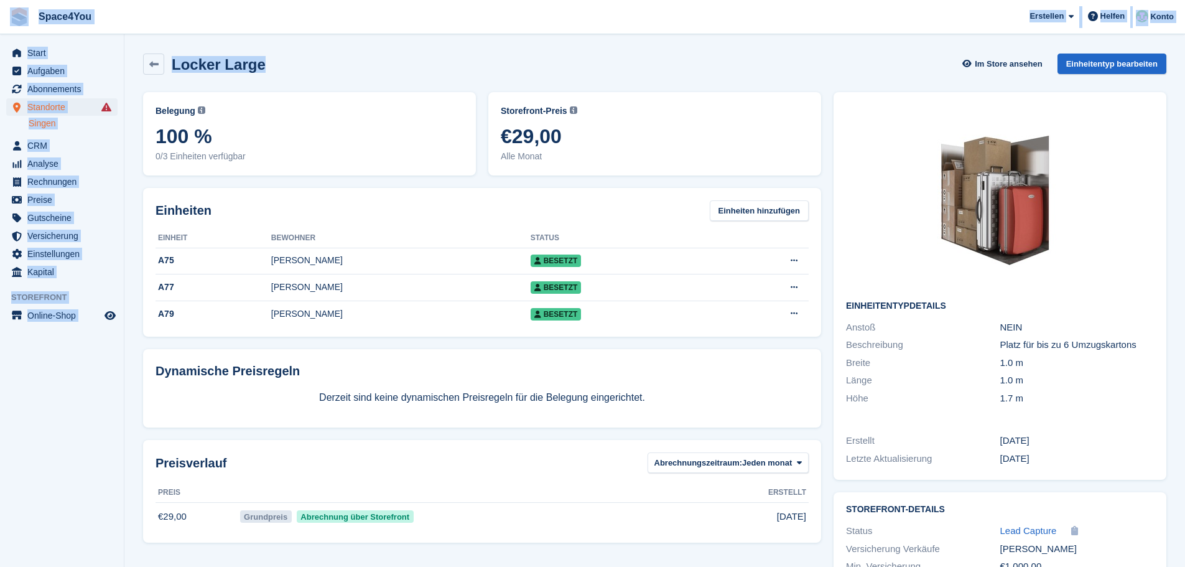
click at [189, 14] on span "Space4You Erstellen Abonnement Rechnung Kontakt Deal Rabatt Seite Helfen Chat-S…" at bounding box center [592, 17] width 1185 height 34
drag, startPoint x: 269, startPoint y: 70, endPoint x: 15, endPoint y: 27, distance: 257.2
click at [12, 27] on div "Space4You Erstellen Abonnement Rechnung Kontakt Deal Rabatt Seite Helfen Chat-S…" at bounding box center [592, 328] width 1185 height 657
click at [178, 11] on span "Space4You Erstellen Abonnement Rechnung Kontakt Deal Rabatt Seite Helfen Chat-S…" at bounding box center [592, 17] width 1185 height 34
drag, startPoint x: 263, startPoint y: 65, endPoint x: 16, endPoint y: 23, distance: 250.5
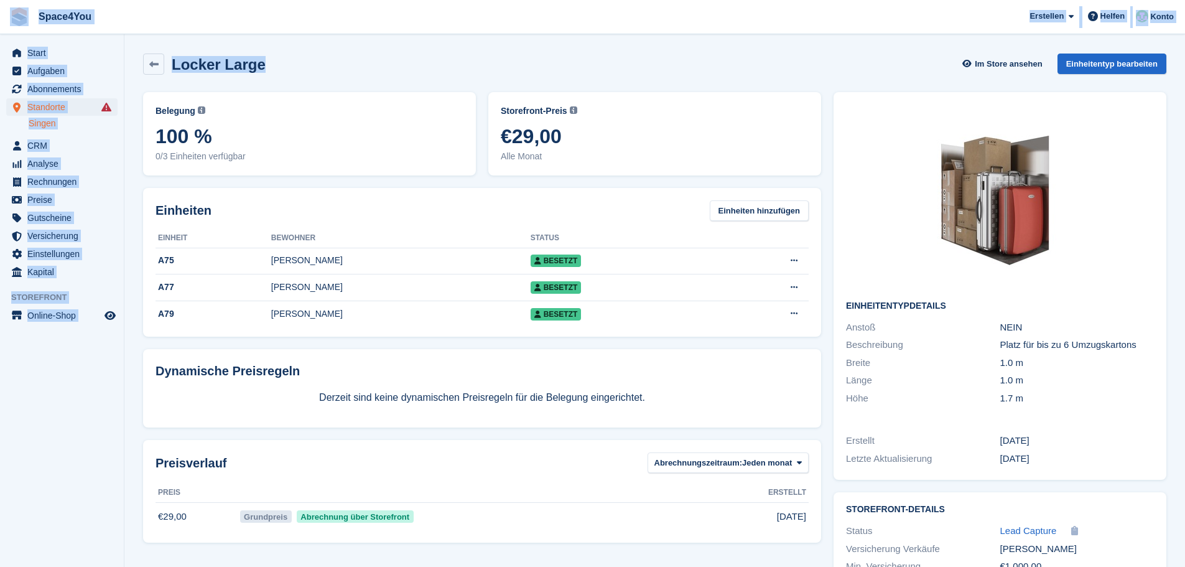
click at [16, 23] on div "Space4You Erstellen Abonnement Rechnung Kontakt Deal Rabatt Seite Helfen Chat-S…" at bounding box center [592, 328] width 1185 height 657
click at [193, 21] on span "Space4You Erstellen Abonnement Rechnung Kontakt Deal Rabatt Seite Helfen Chat-S…" at bounding box center [592, 17] width 1185 height 34
drag, startPoint x: 277, startPoint y: 70, endPoint x: 5, endPoint y: 22, distance: 276.0
click at [5, 22] on div "Space4You Erstellen Abonnement Rechnung Kontakt Deal Rabatt Seite Helfen Chat-S…" at bounding box center [592, 328] width 1185 height 657
click at [160, 19] on span "Space4You Erstellen Abonnement Rechnung Kontakt Deal Rabatt Seite Helfen Chat-S…" at bounding box center [592, 17] width 1185 height 34
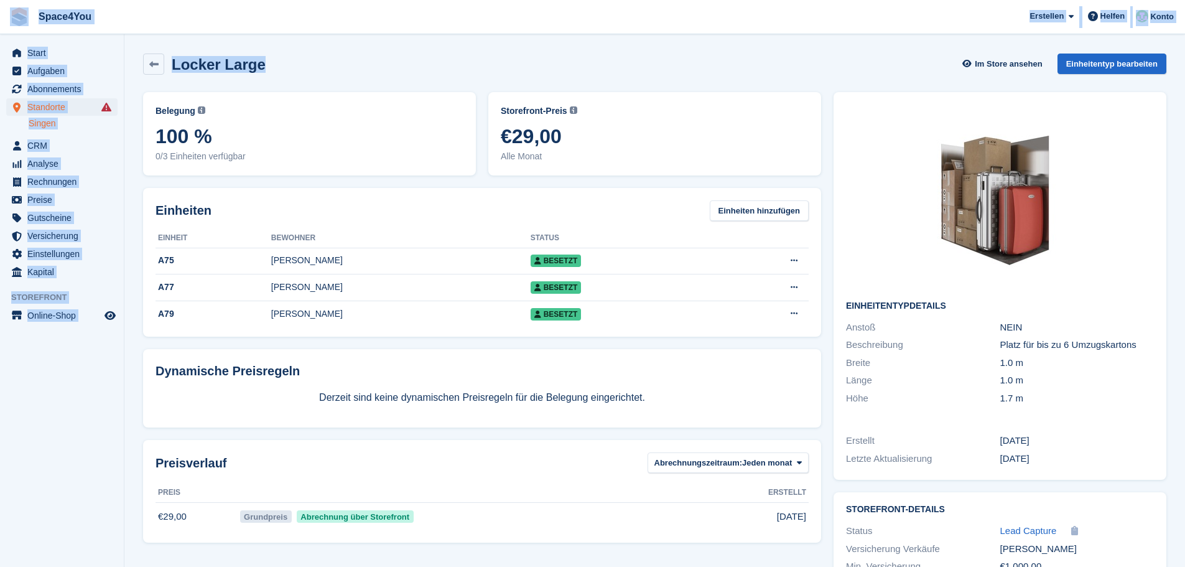
drag, startPoint x: 283, startPoint y: 67, endPoint x: 4, endPoint y: 26, distance: 281.5
click at [4, 26] on div "Space4You Erstellen Abonnement Rechnung Kontakt Deal Rabatt Seite Helfen Chat-S…" at bounding box center [592, 328] width 1185 height 657
click at [158, 22] on span "Space4You Erstellen Abonnement Rechnung Kontakt Deal Rabatt Seite Helfen Chat-S…" at bounding box center [592, 17] width 1185 height 34
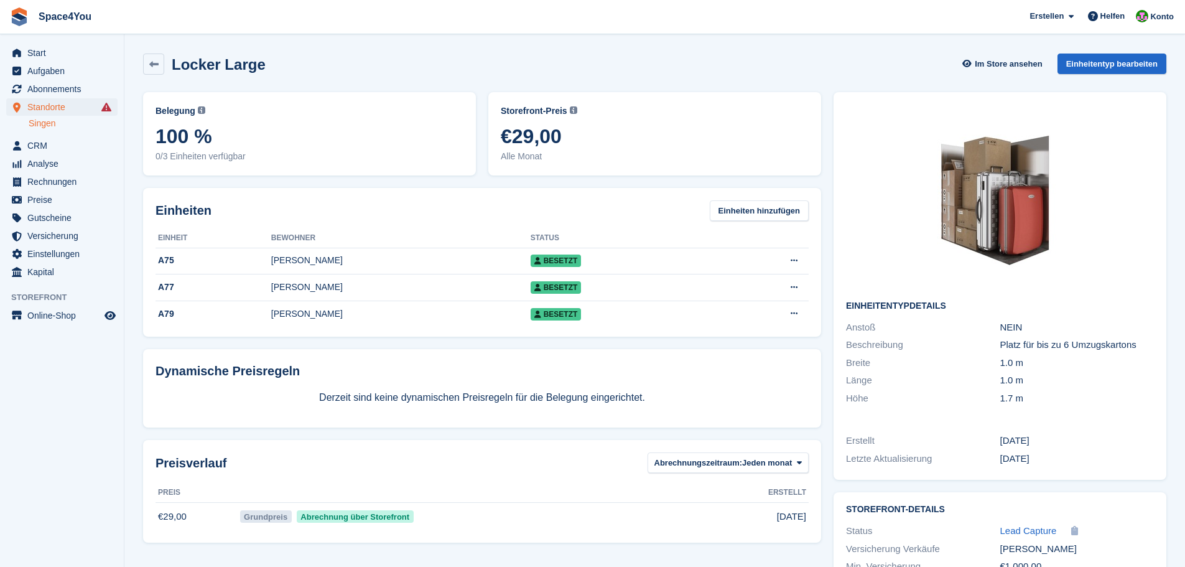
click at [288, 76] on div "Locker Large Im Store ansehen Einheitentyp bearbeiten" at bounding box center [654, 66] width 1035 height 39
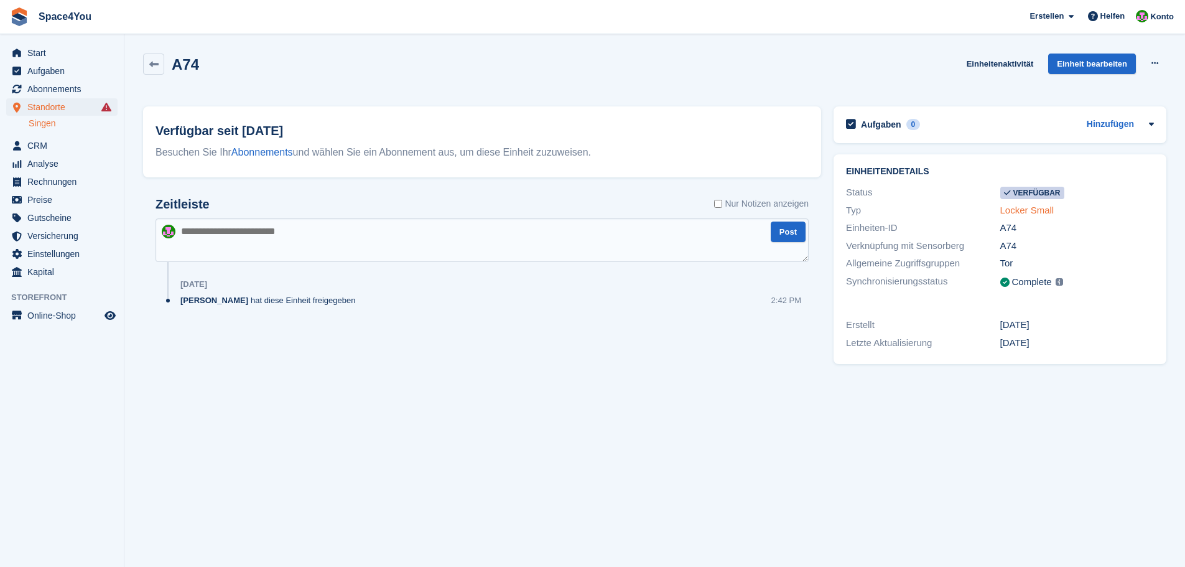
click at [1044, 210] on link "Locker Small" at bounding box center [1027, 210] width 54 height 11
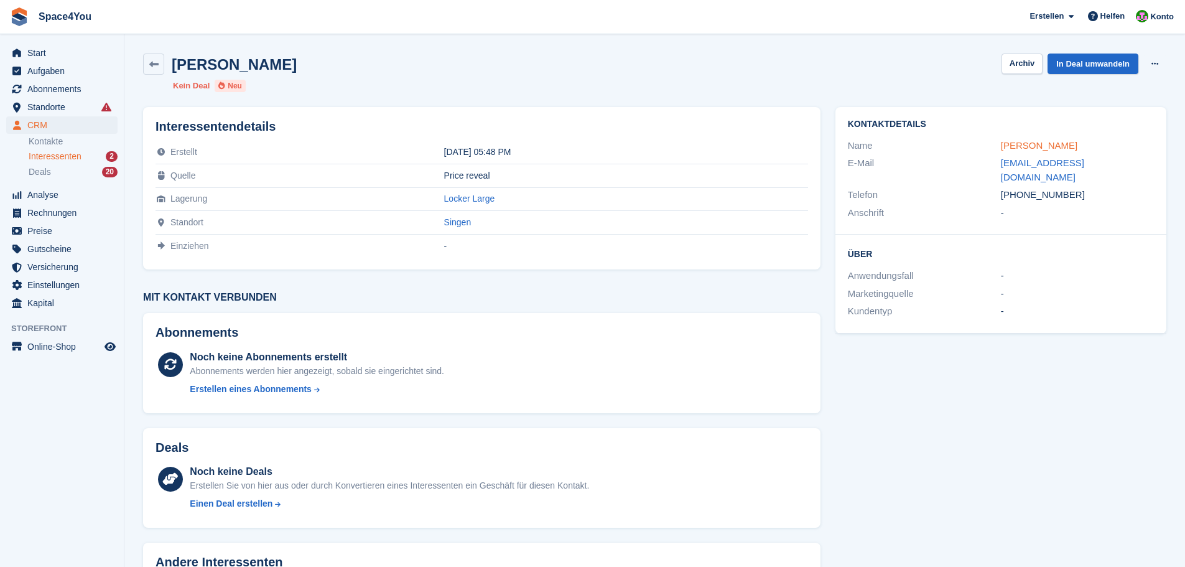
click at [1057, 141] on link "[PERSON_NAME]" at bounding box center [1039, 145] width 76 height 11
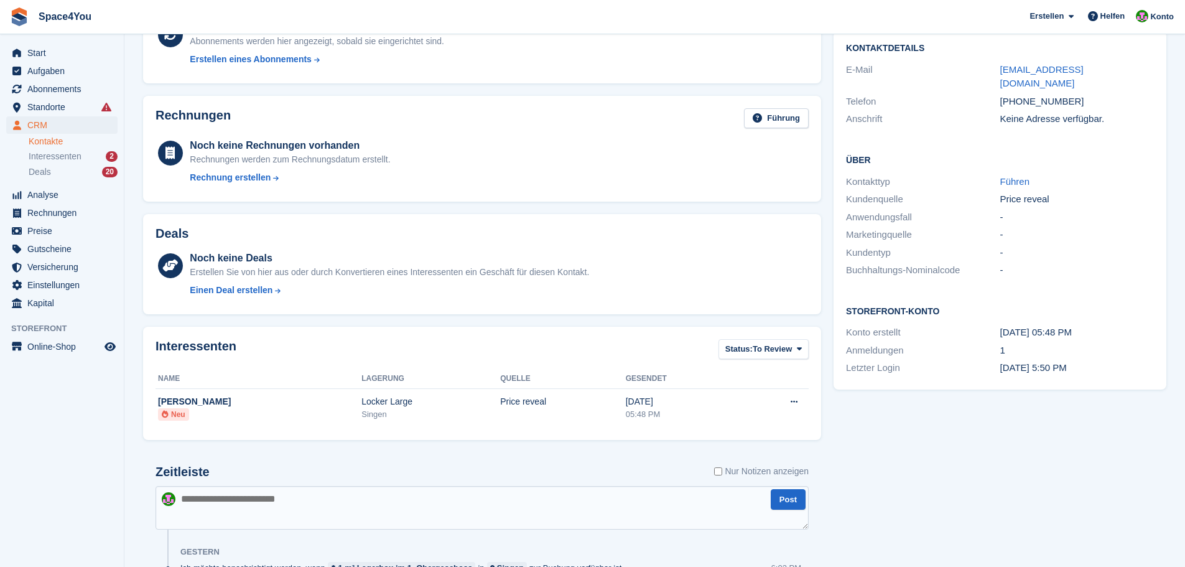
scroll to position [249, 0]
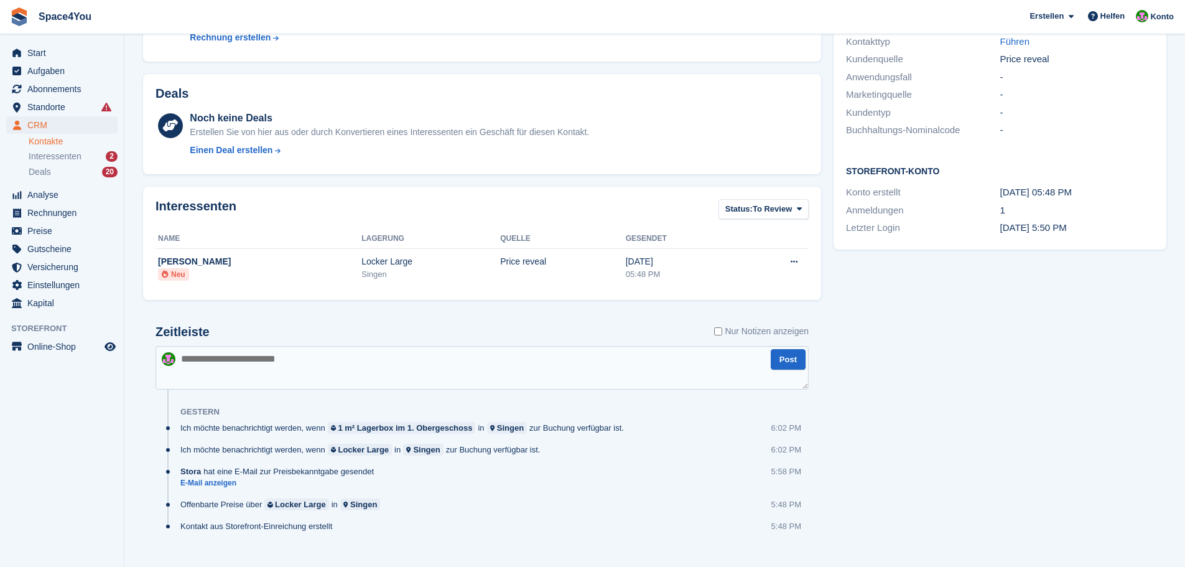
click at [300, 365] on textarea at bounding box center [481, 368] width 653 height 44
type textarea "**********"
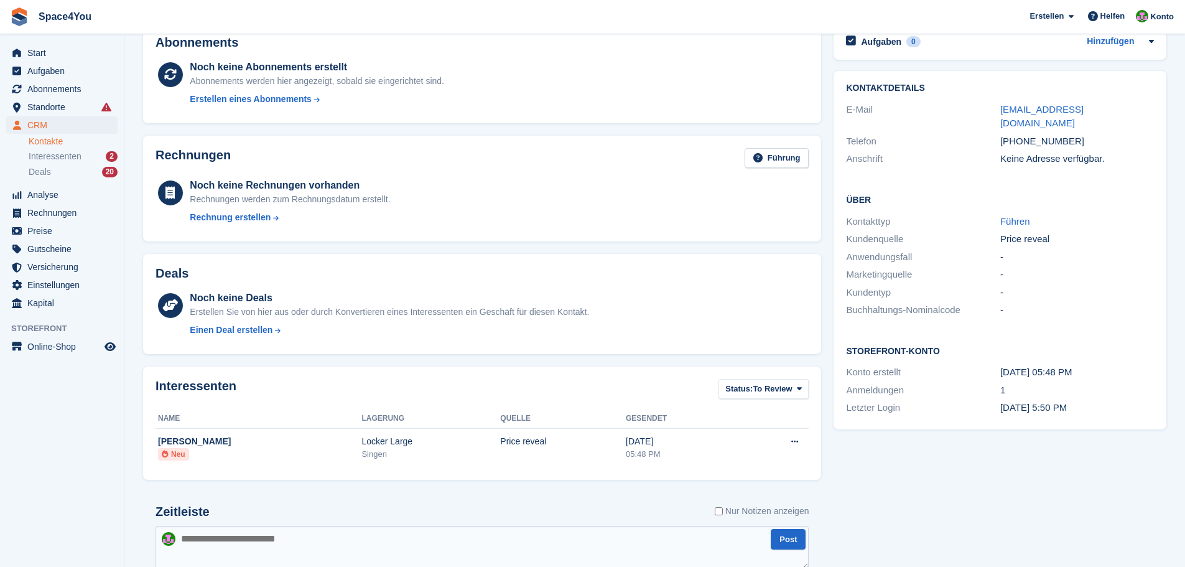
scroll to position [0, 0]
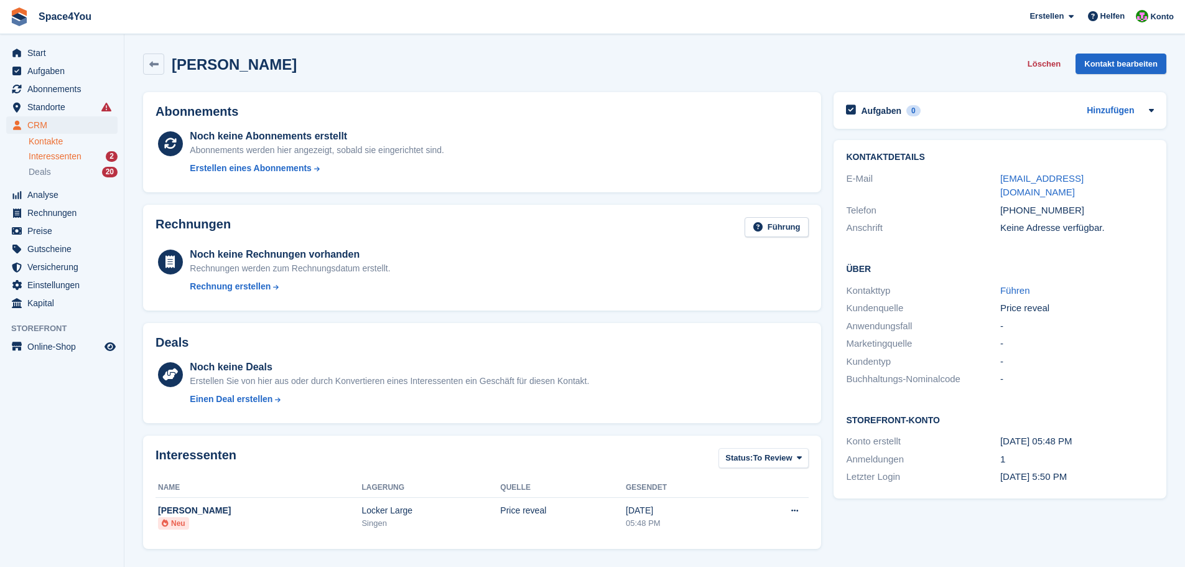
click at [90, 162] on link "Interessenten 2" at bounding box center [73, 156] width 89 height 13
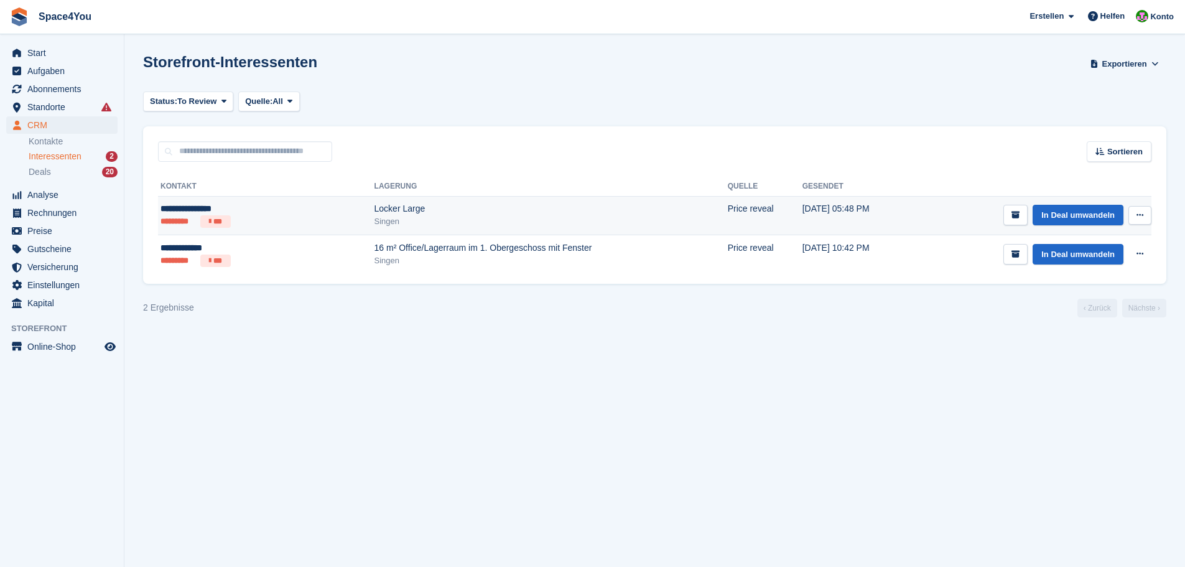
click at [1137, 211] on icon at bounding box center [1139, 215] width 7 height 8
click at [1115, 280] on p "Interessenten löschen" at bounding box center [1091, 282] width 108 height 16
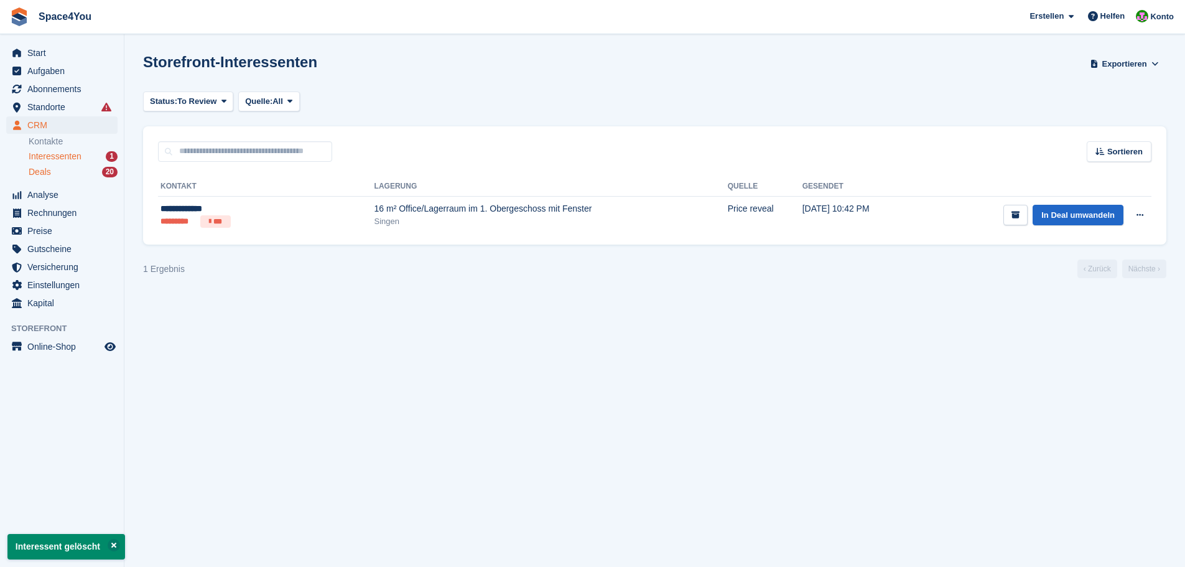
click at [78, 170] on div "Deals 20" at bounding box center [73, 172] width 89 height 12
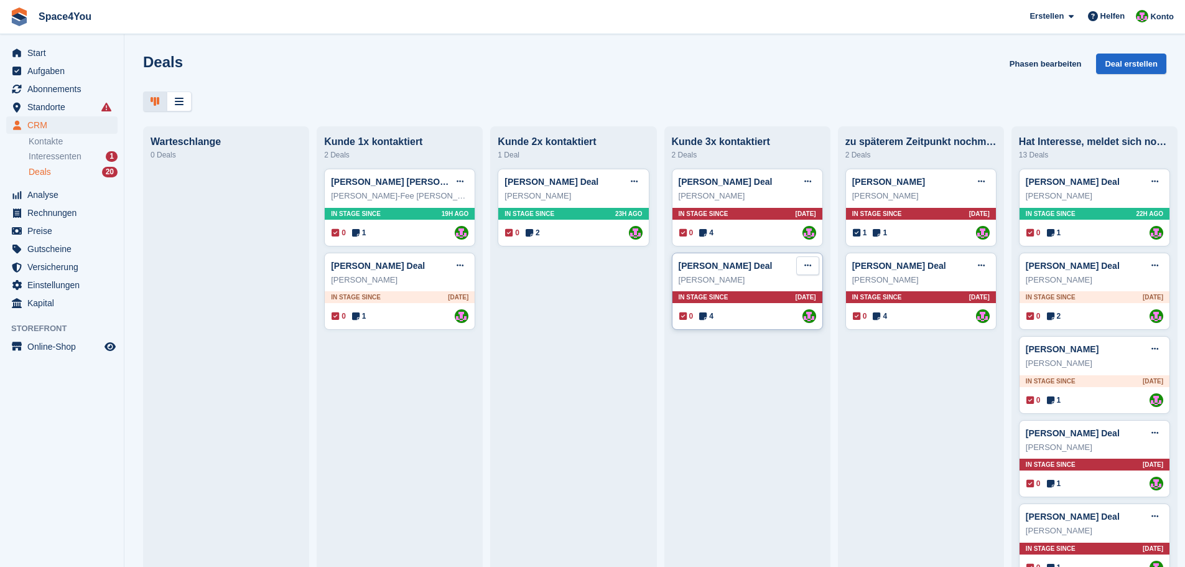
click at [805, 268] on button at bounding box center [807, 265] width 23 height 19
click at [760, 363] on p "Deal löschen" at bounding box center [759, 371] width 108 height 16
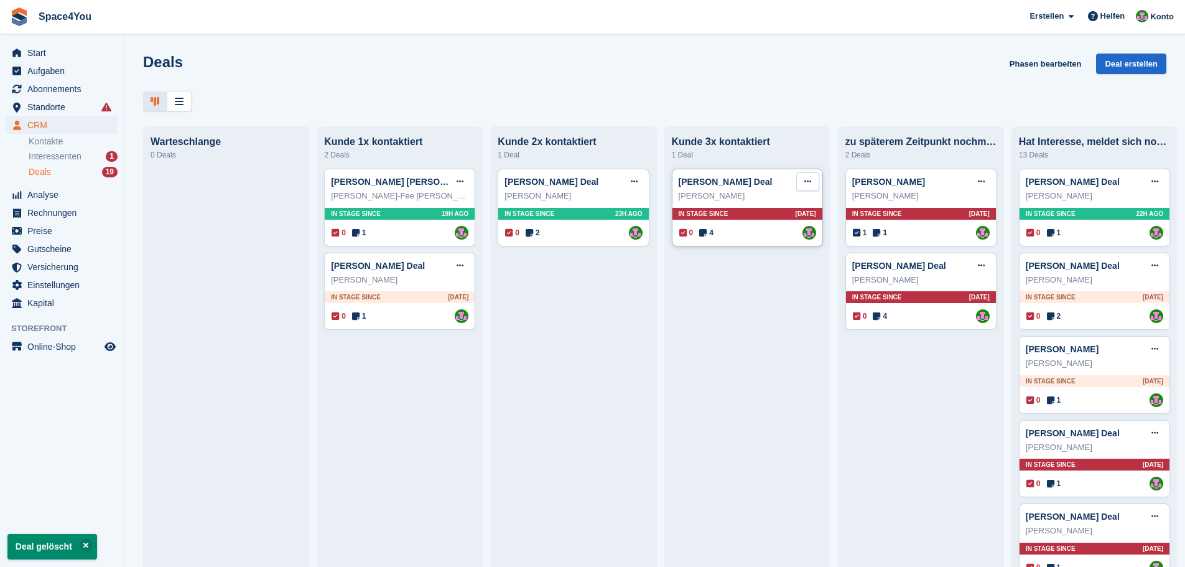
click at [805, 188] on button at bounding box center [807, 181] width 23 height 19
click at [715, 285] on p "Deal löschen" at bounding box center [759, 287] width 108 height 16
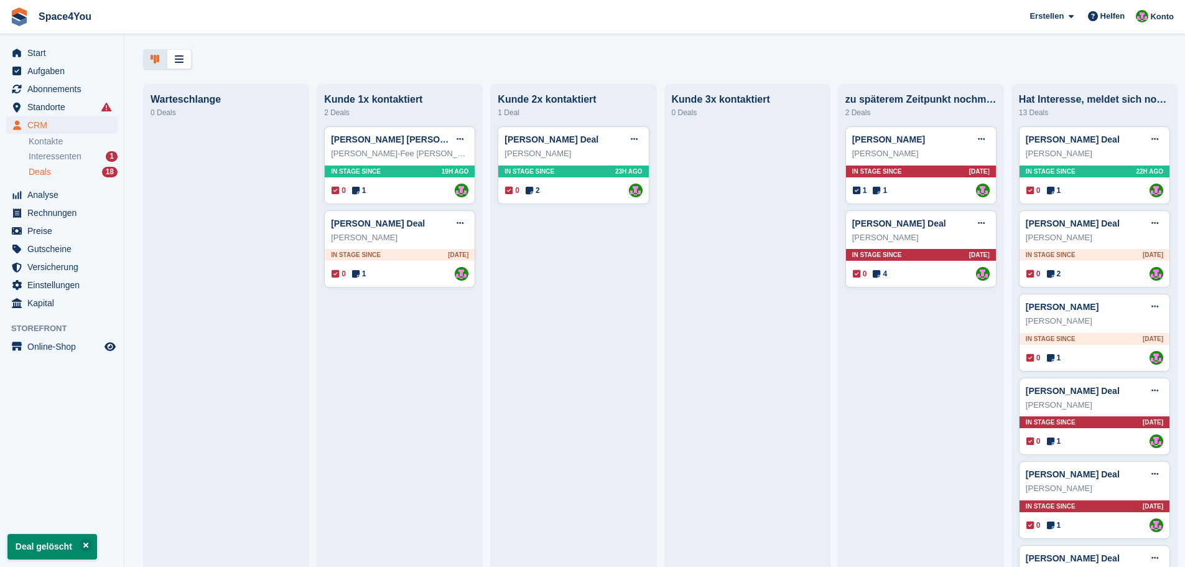
scroll to position [62, 0]
